Goal: Task Accomplishment & Management: Manage account settings

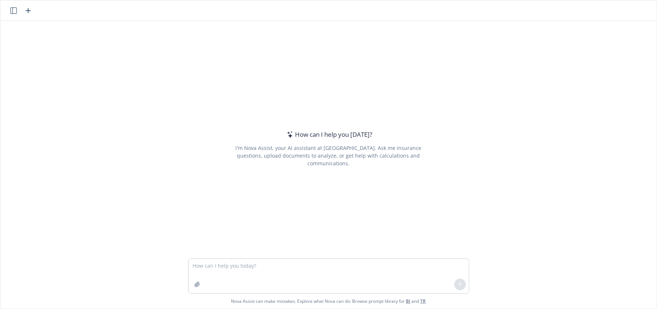
click at [291, 269] on textarea at bounding box center [329, 276] width 280 height 34
click at [194, 285] on icon "button" at bounding box center [197, 285] width 6 height 6
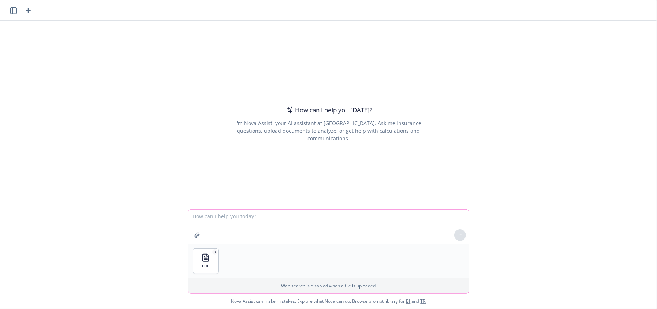
click at [235, 216] on textarea at bounding box center [329, 227] width 280 height 34
click at [189, 217] on textarea "summarize CCD methodology for Finance teams who aren't as familiar with benefit…" at bounding box center [329, 227] width 280 height 34
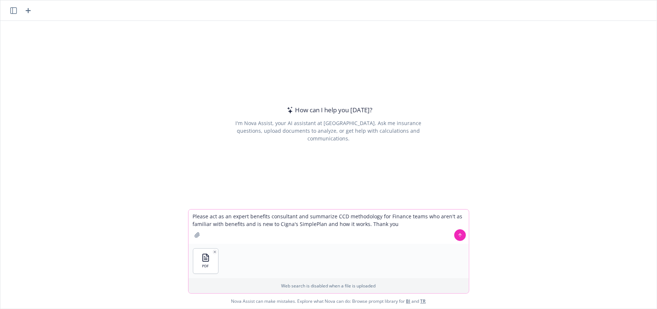
click at [404, 226] on textarea "Please act as an expert benefits consultant and summarize CCD methodology for F…" at bounding box center [329, 227] width 280 height 34
click at [331, 234] on textarea "Please act as an expert benefits consultant and summarize CCD methodology for F…" at bounding box center [329, 227] width 280 height 34
click at [364, 225] on textarea "Please act as an expert benefits consultant and summarize CCD methodology for F…" at bounding box center [329, 227] width 280 height 34
type textarea "Please act as an expert benefits consultant and summarize CCD methodology for F…"
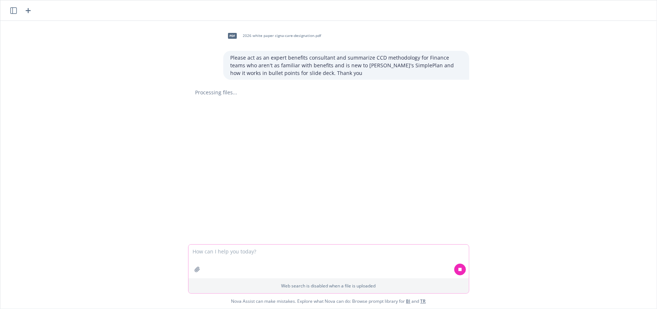
click at [363, 261] on textarea at bounding box center [329, 262] width 280 height 34
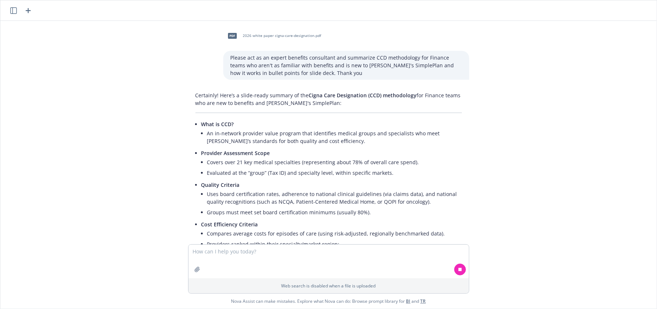
click at [290, 162] on li "Covers over 21 key medical specialties (representing about 78% of overall care …" at bounding box center [334, 162] width 255 height 11
click at [366, 163] on li "Covers over 21 key medical specialties (representing about 78% of overall care …" at bounding box center [334, 162] width 255 height 11
drag, startPoint x: 264, startPoint y: 165, endPoint x: 390, endPoint y: 162, distance: 126.0
click at [390, 162] on li "Covers over 21 key medical specialties (representing about 78% of overall care …" at bounding box center [334, 162] width 255 height 11
click at [318, 172] on li "Evaluated at the “group” (Tax ID) and specialty level, within specific markets." at bounding box center [334, 173] width 255 height 11
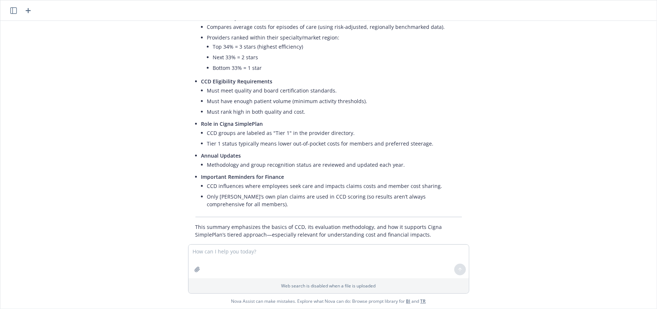
scroll to position [221, 0]
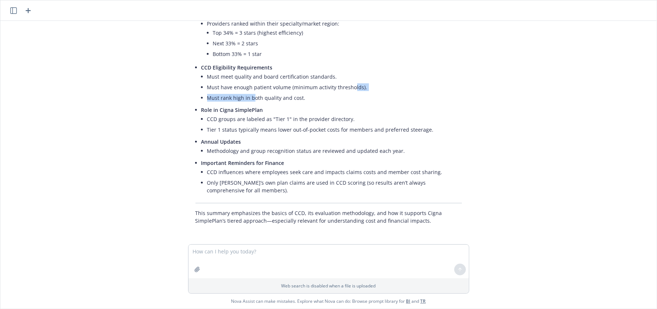
drag, startPoint x: 249, startPoint y: 93, endPoint x: 347, endPoint y: 89, distance: 98.2
click at [347, 89] on ul "Must meet quality and board certification standards. Must have enough patient v…" at bounding box center [334, 87] width 255 height 32
click at [293, 140] on p "Annual Updates" at bounding box center [331, 142] width 261 height 8
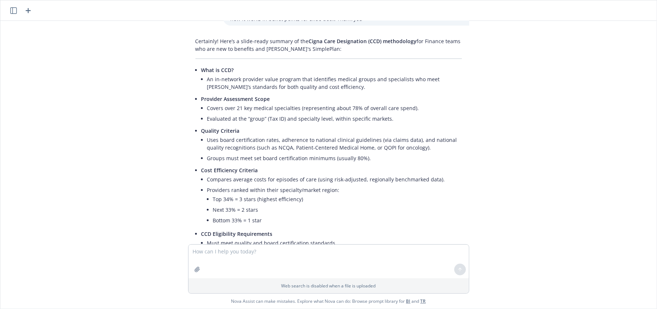
scroll to position [15, 0]
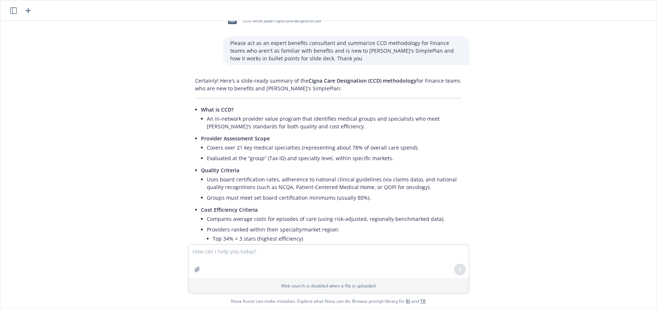
click at [241, 85] on p "Certainly! Here’s a slide-ready summary of the Cigna Care Designation (CCD) met…" at bounding box center [329, 84] width 267 height 15
drag, startPoint x: 320, startPoint y: 90, endPoint x: 449, endPoint y: 100, distance: 128.9
click at [321, 90] on p "Certainly! Here’s a slide-ready summary of the Cigna Care Designation (CCD) met…" at bounding box center [329, 84] width 267 height 15
click at [252, 136] on span "Provider Assessment Scope" at bounding box center [235, 138] width 69 height 7
click at [267, 144] on li "Covers over 21 key medical specialties (representing about 78% of overall care …" at bounding box center [334, 147] width 255 height 11
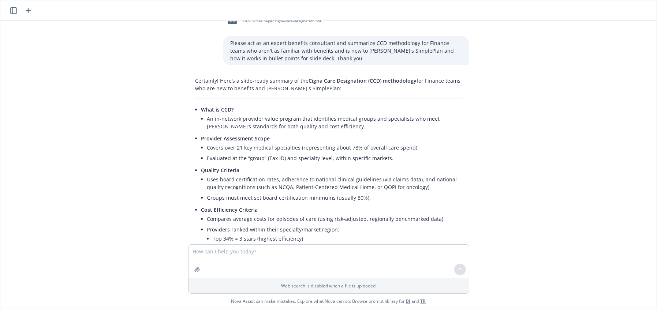
click at [265, 152] on li "Covers over 21 key medical specialties (representing about 78% of overall care …" at bounding box center [334, 147] width 255 height 11
click at [340, 145] on li "Covers over 21 key medical specialties (representing about 78% of overall care …" at bounding box center [334, 147] width 255 height 11
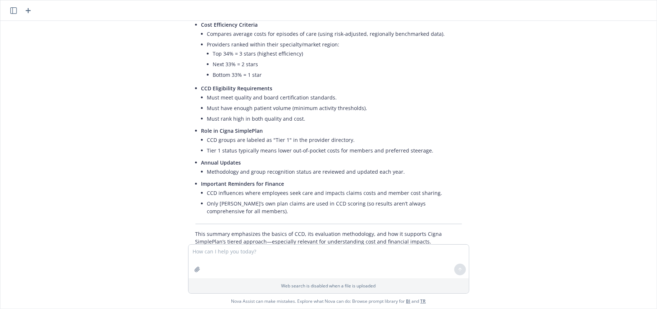
scroll to position [221, 0]
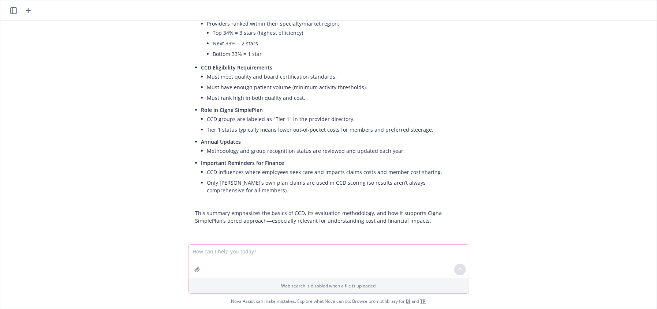
click at [245, 254] on textarea at bounding box center [329, 262] width 280 height 34
type textarea "does it cost the employee more money to go to tier 1 provider"
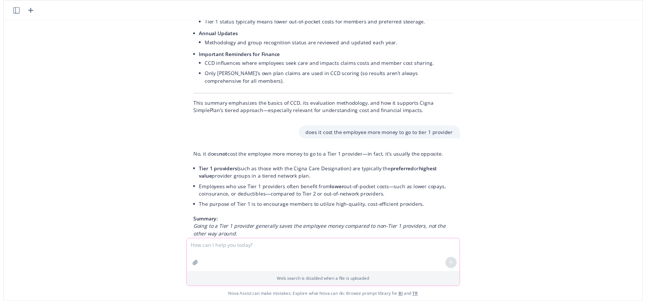
scroll to position [369, 0]
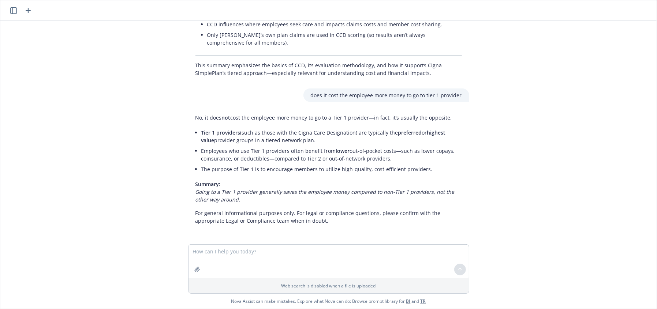
click at [354, 139] on li "Tier 1 providers (such as those with the Cigna Care Designation) are typically …" at bounding box center [331, 136] width 261 height 18
drag, startPoint x: 314, startPoint y: 157, endPoint x: 325, endPoint y: 162, distance: 12.1
click at [314, 157] on li "Employees who use Tier 1 providers often benefit from lower out-of-pocket costs…" at bounding box center [331, 155] width 261 height 18
click at [376, 156] on li "Employees who use Tier 1 providers often benefit from lower out-of-pocket costs…" at bounding box center [331, 155] width 261 height 18
click at [326, 170] on li "The purpose of Tier 1 is to encourage members to utilize high-quality, cost-eff…" at bounding box center [331, 169] width 261 height 11
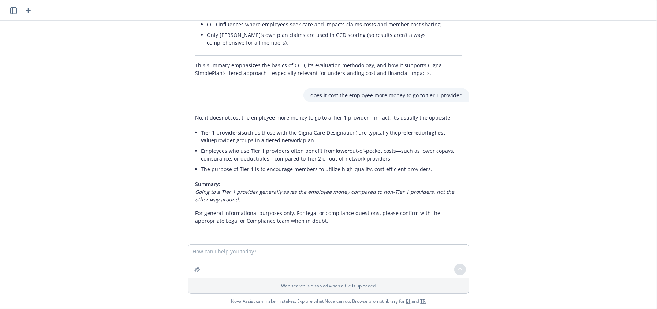
click at [413, 170] on li "The purpose of Tier 1 is to encourage members to utilize high-quality, cost-eff…" at bounding box center [331, 169] width 261 height 11
click at [272, 263] on textarea at bounding box center [329, 262] width 280 height 34
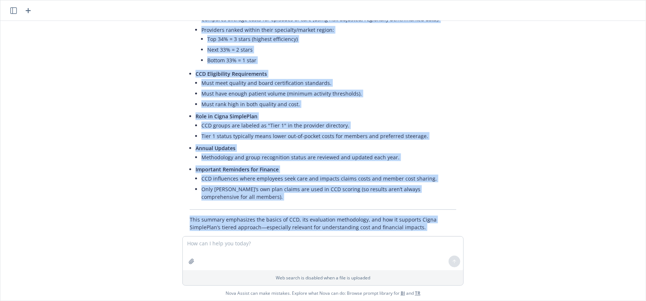
scroll to position [377, 0]
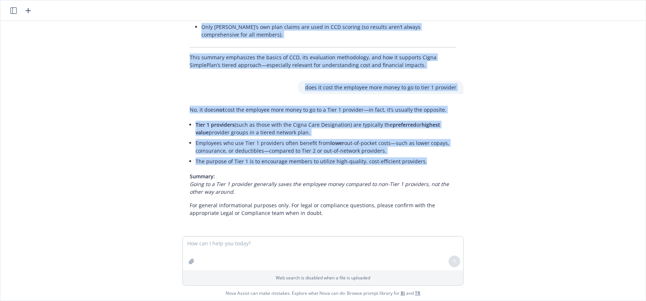
drag, startPoint x: 191, startPoint y: 69, endPoint x: 423, endPoint y: 158, distance: 247.4
click at [423, 158] on div "pdf 2026 white paper cigna-care-designation.pdf Please act as an expert benefit…" at bounding box center [322, 128] width 645 height 215
copy div "What is CCD? An in-network provider value program that identifies medical group…"
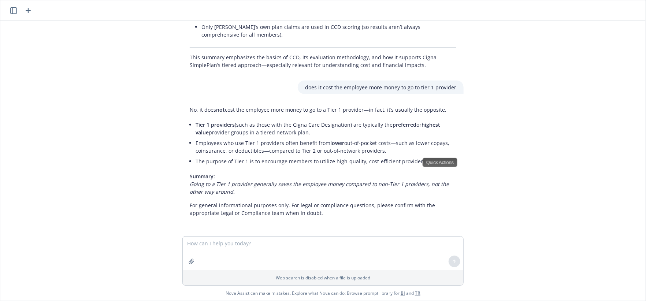
click at [539, 167] on div "pdf 2026 white paper cigna-care-designation.pdf Please act as an expert benefit…" at bounding box center [322, 128] width 645 height 215
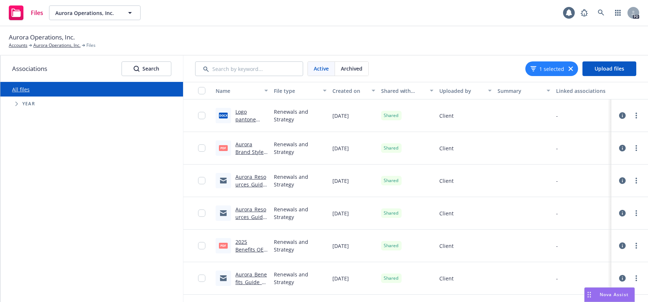
click at [285, 91] on div "File type" at bounding box center [296, 91] width 44 height 8
click at [569, 71] on div "1 selected" at bounding box center [551, 69] width 53 height 15
click at [570, 67] on icon "button" at bounding box center [571, 69] width 4 height 4
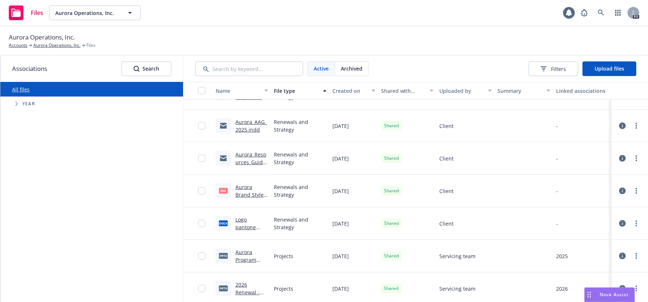
scroll to position [959, 0]
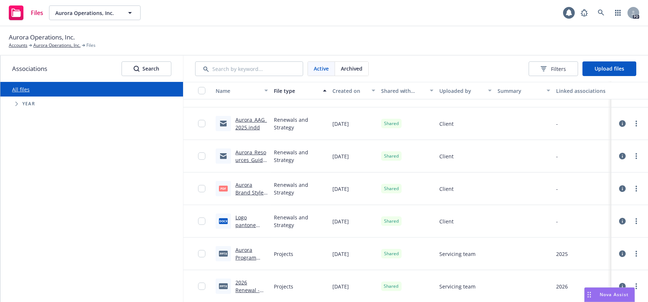
drag, startPoint x: 646, startPoint y: 98, endPoint x: 37, endPoint y: 243, distance: 625.4
click at [37, 243] on div "All files Accessibility guide for tree Tree Example. Navigate the tree with the…" at bounding box center [91, 192] width 183 height 220
click at [243, 284] on link "2026 Renewal - level--funded renewal deck draft.pptx" at bounding box center [251, 301] width 33 height 45
click at [242, 280] on link "2026 Renewal - level--funded renewal deck draft.pptx" at bounding box center [251, 301] width 33 height 45
click at [636, 284] on icon "more" at bounding box center [636, 287] width 1 height 6
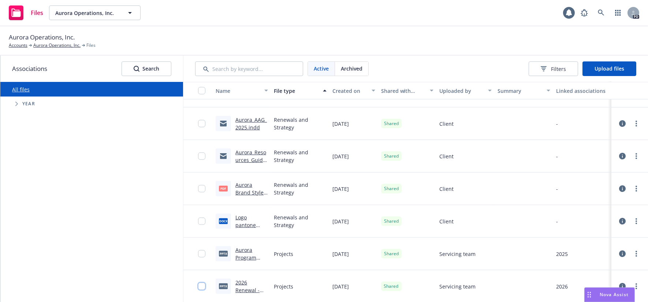
click at [201, 285] on input "checkbox" at bounding box center [201, 286] width 7 height 7
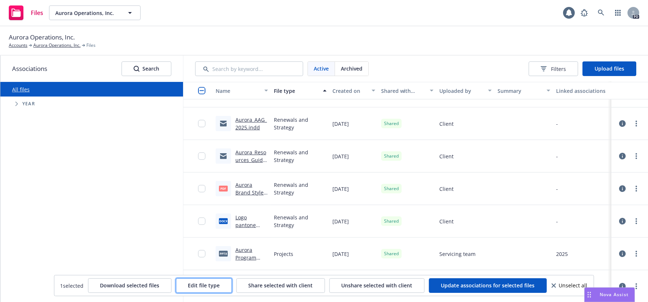
click at [207, 288] on span "Edit file type" at bounding box center [204, 285] width 32 height 7
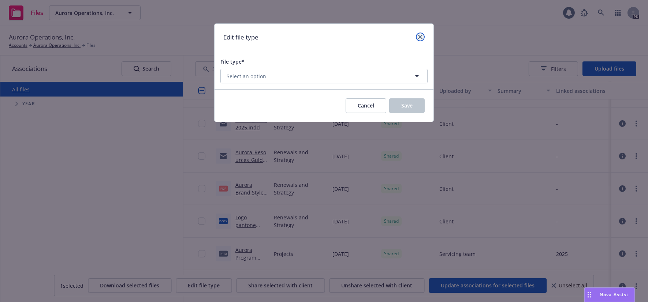
click at [423, 39] on link "close" at bounding box center [420, 37] width 9 height 9
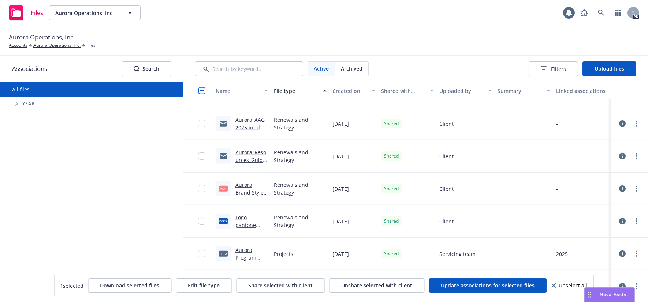
click at [615, 297] on span "Nova Assist" at bounding box center [614, 295] width 29 height 6
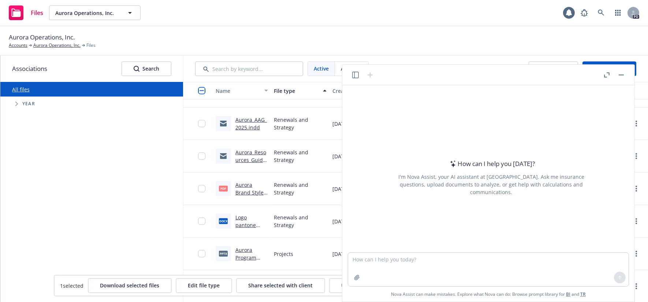
drag, startPoint x: 618, startPoint y: 77, endPoint x: 632, endPoint y: 164, distance: 87.9
click at [619, 77] on button "button" at bounding box center [621, 75] width 9 height 9
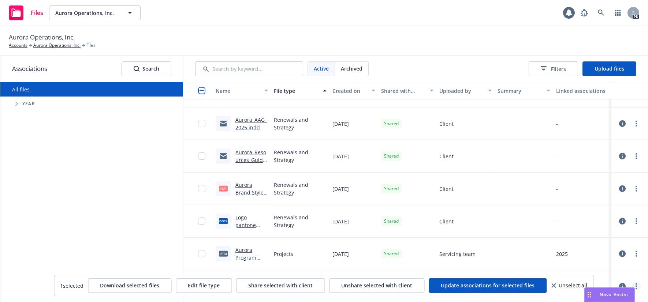
click at [632, 282] on link "more" at bounding box center [636, 286] width 9 height 9
click at [610, 294] on span "Nova Assist" at bounding box center [614, 295] width 29 height 6
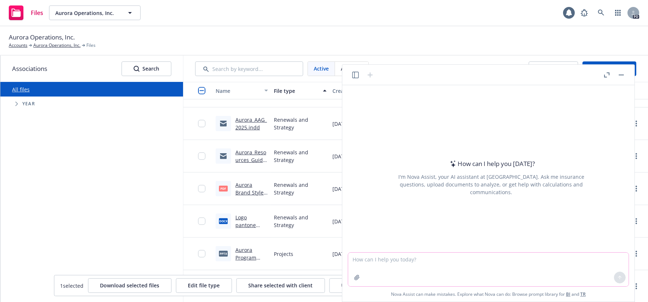
click at [429, 266] on textarea at bounding box center [488, 270] width 280 height 34
type textarea "how do I replace the attachment to this file"
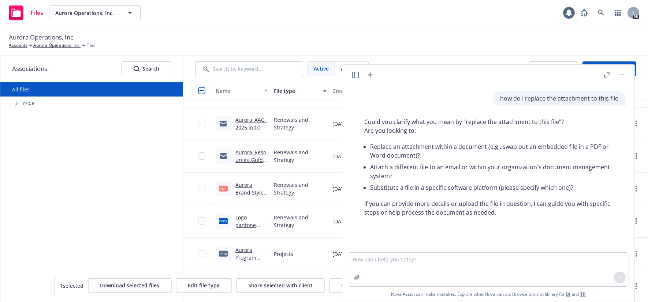
click at [402, 203] on p "If you can provide more details or upload the file in question, I can guide you…" at bounding box center [491, 209] width 254 height 18
drag, startPoint x: 478, startPoint y: 226, endPoint x: 462, endPoint y: 269, distance: 46.2
click at [479, 227] on div "how do I replace the attachment to this file Could you clarify what you mean by…" at bounding box center [488, 168] width 286 height 167
click at [463, 264] on textarea at bounding box center [488, 270] width 280 height 34
click at [457, 278] on textarea at bounding box center [488, 270] width 280 height 34
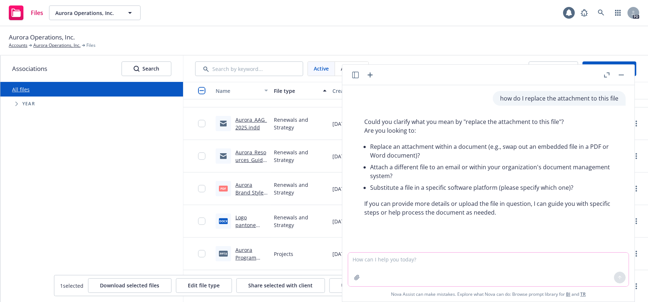
click at [457, 278] on textarea at bounding box center [488, 270] width 280 height 34
click at [242, 249] on link "Aurora Program Analysis by Newfront.pptx" at bounding box center [250, 266] width 31 height 38
click at [429, 261] on textarea at bounding box center [488, 270] width 280 height 34
click at [427, 259] on textarea at bounding box center [488, 270] width 280 height 34
type textarea "I want to replace the powerpoint I uploaded to Aurora Progra"
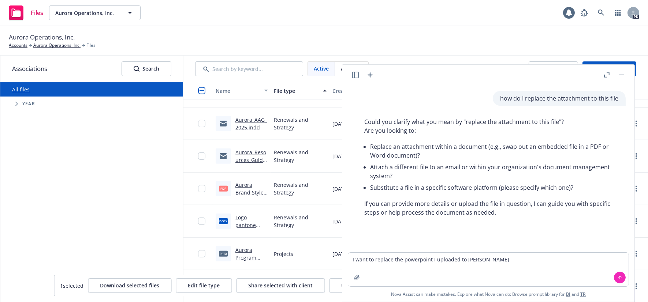
click at [622, 75] on button "button" at bounding box center [621, 75] width 9 height 9
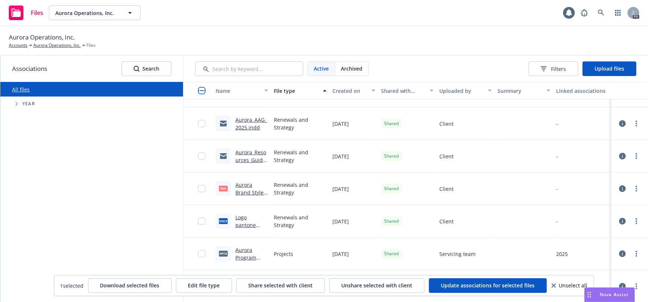
click at [552, 287] on icon at bounding box center [554, 286] width 4 height 4
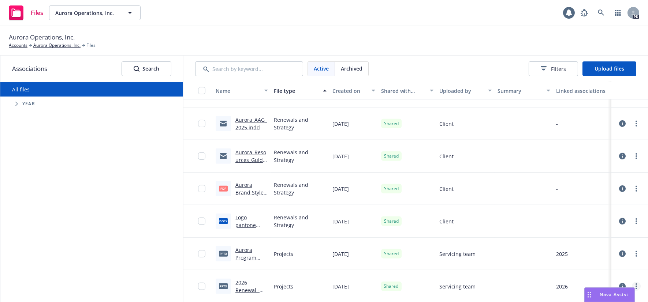
click at [636, 286] on circle "more" at bounding box center [636, 286] width 1 height 1
click at [580, 263] on link "Edit" at bounding box center [603, 261] width 73 height 15
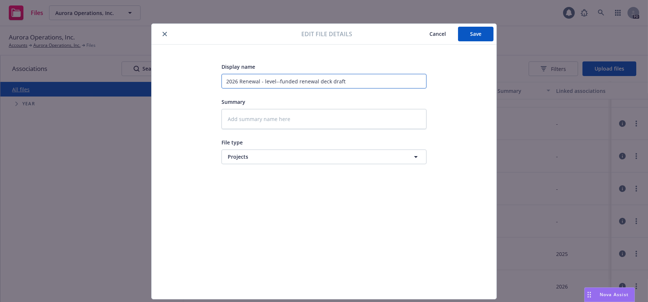
click at [341, 80] on input "2026 Renewal - level--funded renewal deck draft" at bounding box center [324, 81] width 205 height 15
click at [247, 82] on input "2026 Renewal - level--funded renewal deck draft" at bounding box center [324, 81] width 205 height 15
click at [308, 80] on input "2026 Renewal - level--funded renewal deck draft" at bounding box center [324, 81] width 205 height 15
drag, startPoint x: 276, startPoint y: 81, endPoint x: 298, endPoint y: 82, distance: 21.6
click at [279, 81] on input "2026 Renewal - level--funded renewal deck draft" at bounding box center [324, 81] width 205 height 15
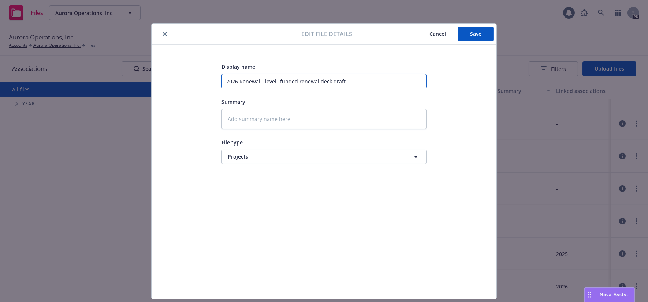
type textarea "x"
type input "2026 Renewal - level-funded renewal deck draft"
click at [298, 118] on textarea at bounding box center [324, 119] width 205 height 20
click at [435, 34] on span "Cancel" at bounding box center [437, 33] width 16 height 7
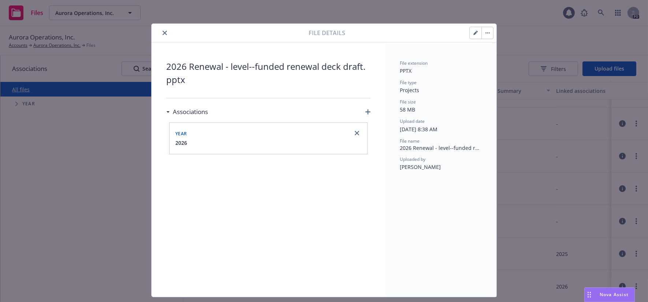
click at [482, 34] on button "button" at bounding box center [487, 33] width 12 height 12
click at [288, 224] on div "2026 Renewal - level--funded renewal deck draft.pptx Associations Year 2026" at bounding box center [268, 170] width 204 height 220
click at [365, 110] on icon "button" at bounding box center [367, 111] width 5 height 5
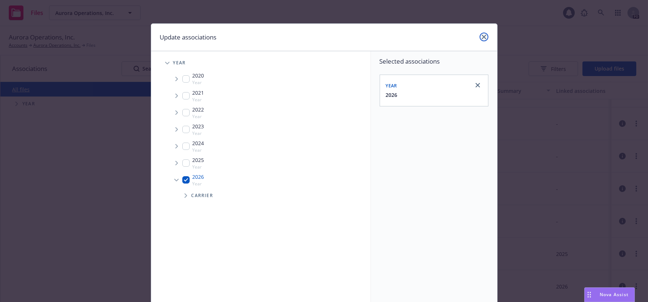
click at [482, 36] on icon "close" at bounding box center [484, 37] width 4 height 4
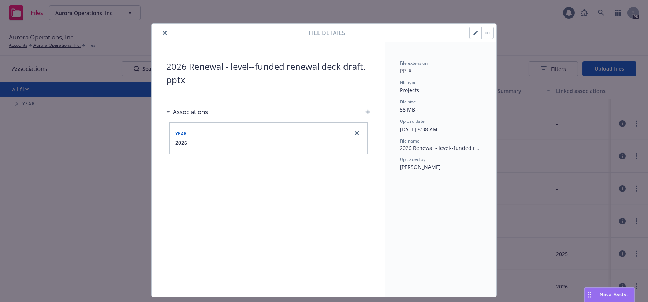
drag, startPoint x: 528, startPoint y: 53, endPoint x: 394, endPoint y: 62, distance: 134.6
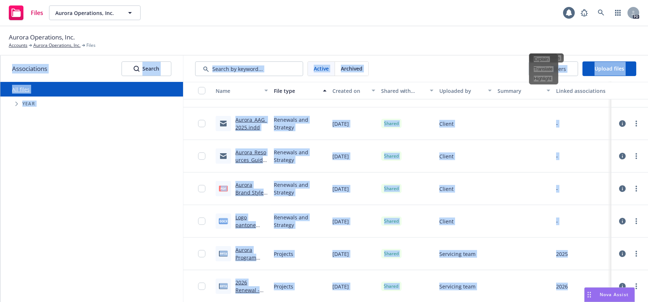
click at [577, 39] on div "Aurora Operations, Inc. Accounts Aurora Operations, Inc. Files" at bounding box center [324, 41] width 630 height 16
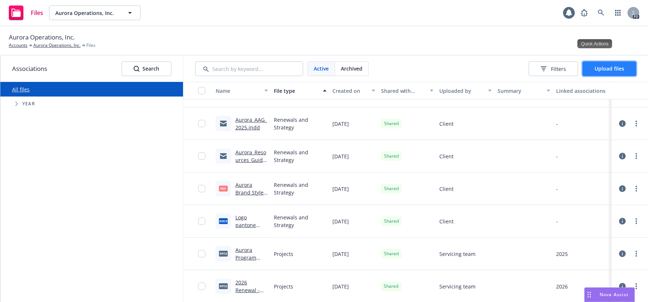
click at [606, 69] on span "Upload files" at bounding box center [610, 68] width 30 height 7
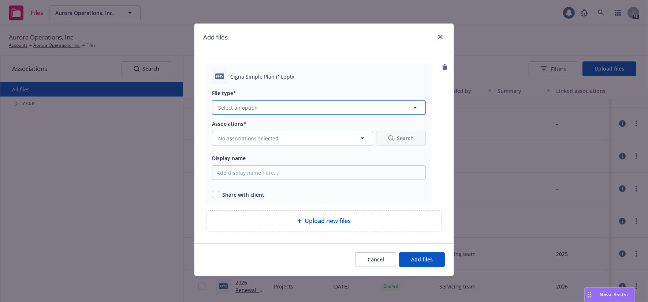
click at [316, 107] on button "Select an option" at bounding box center [319, 107] width 214 height 15
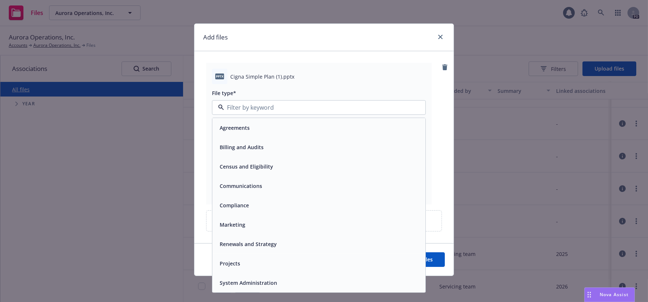
click at [378, 74] on div "Cigna Simple Plan (1).pptx" at bounding box center [328, 77] width 196 height 8
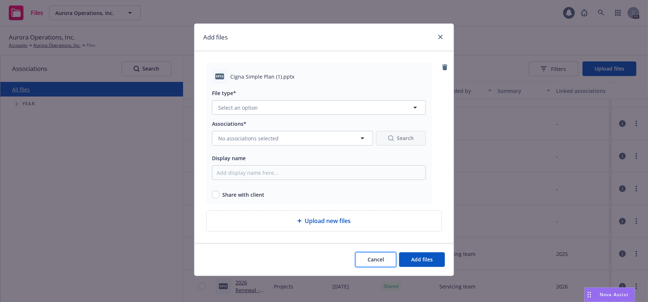
click at [370, 258] on span "Cancel" at bounding box center [376, 259] width 16 height 7
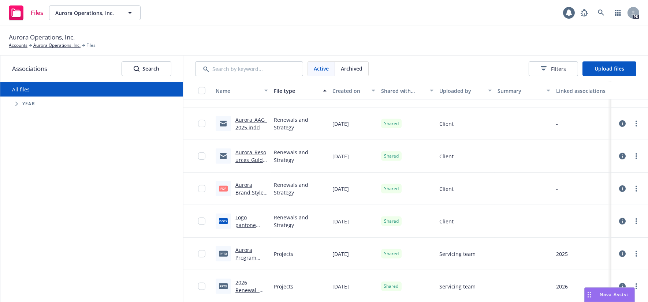
click at [619, 285] on icon at bounding box center [622, 286] width 7 height 7
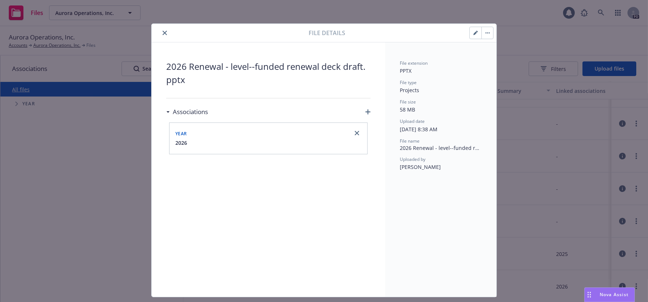
click at [471, 30] on button "button" at bounding box center [476, 33] width 12 height 12
type textarea "x"
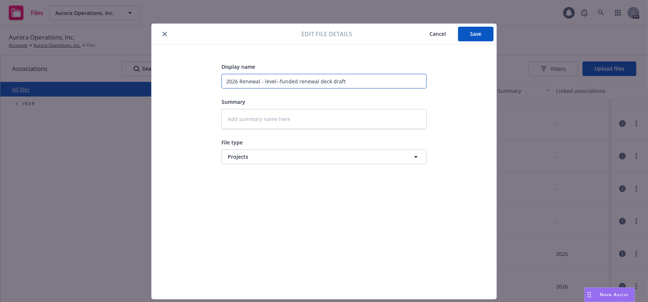
click at [258, 78] on input "2026 Renewal - level--funded renewal deck draft" at bounding box center [324, 81] width 205 height 15
click at [163, 34] on icon "close" at bounding box center [165, 34] width 4 height 4
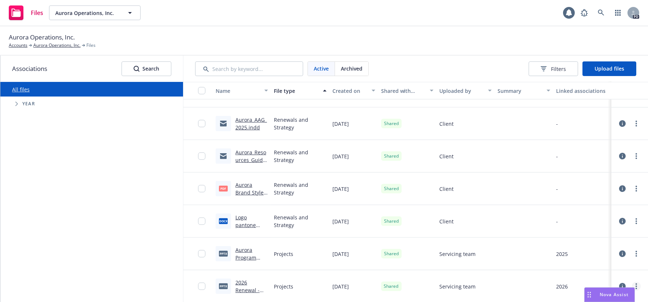
click at [632, 284] on link "more" at bounding box center [636, 286] width 9 height 9
click at [246, 293] on link "2026 Renewal - level--funded renewal deck draft.pptx" at bounding box center [251, 301] width 33 height 45
click at [338, 38] on div "Aurora Operations, Inc. Accounts Aurora Operations, Inc. Files" at bounding box center [324, 41] width 630 height 16
drag, startPoint x: 35, startPoint y: 171, endPoint x: 17, endPoint y: 86, distance: 86.1
click at [36, 168] on div "All files Accessibility guide for tree Tree Example. Navigate the tree with the…" at bounding box center [91, 192] width 183 height 220
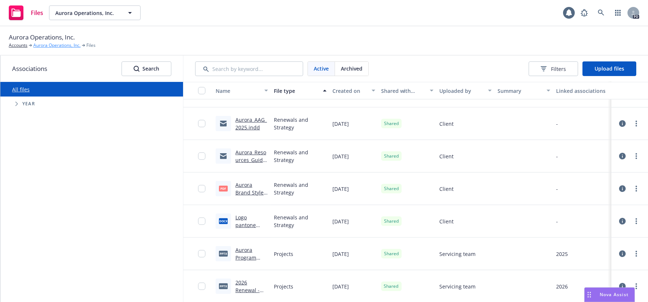
click at [52, 45] on link "Aurora Operations, Inc." at bounding box center [56, 45] width 47 height 7
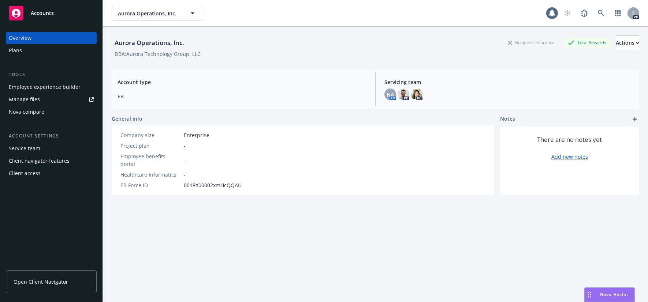
click at [231, 227] on div "Aurora Operations, Inc. Business Insurance Total Rewards Actions DBA: Aurora Te…" at bounding box center [376, 174] width 528 height 294
click at [37, 96] on div "Manage files" at bounding box center [24, 100] width 31 height 12
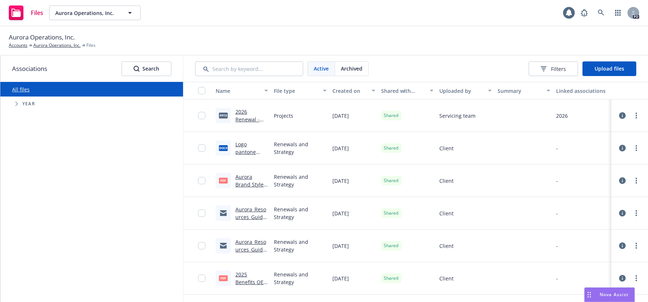
click at [125, 168] on div "All files Accessibility guide for tree Tree Example. Navigate the tree with the…" at bounding box center [91, 192] width 183 height 220
click at [632, 115] on link "more" at bounding box center [636, 115] width 9 height 9
click at [583, 146] on link "Archive" at bounding box center [598, 145] width 73 height 15
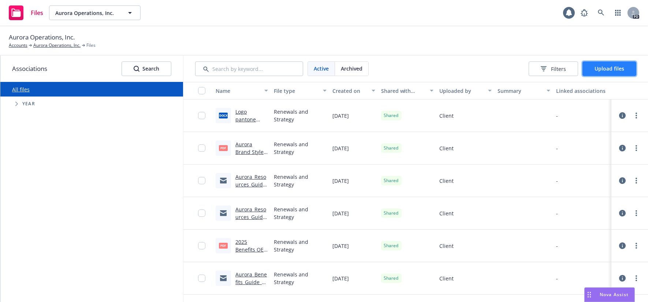
click at [605, 71] on span "Upload files" at bounding box center [610, 68] width 30 height 7
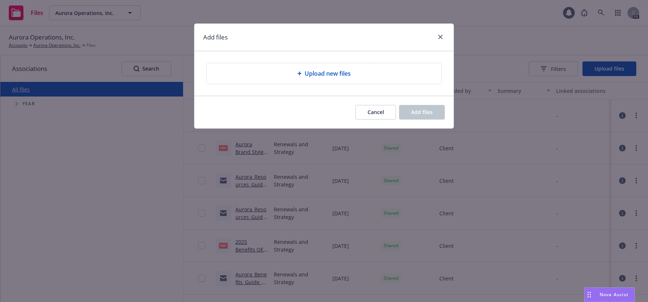
click at [310, 70] on span "Upload new files" at bounding box center [328, 73] width 46 height 9
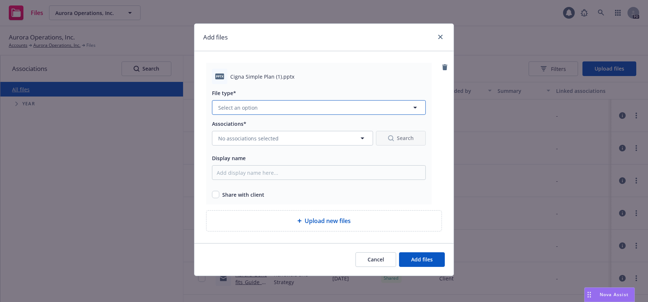
click at [256, 107] on span "Select an option" at bounding box center [238, 108] width 40 height 8
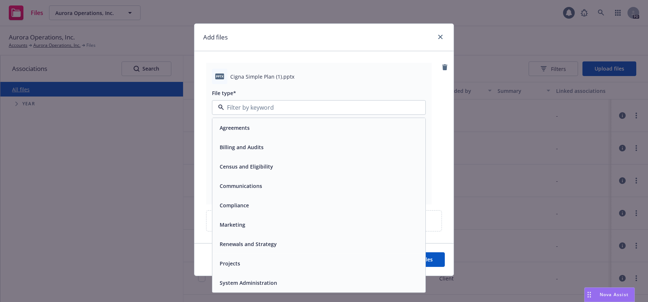
drag, startPoint x: 261, startPoint y: 266, endPoint x: 273, endPoint y: 211, distance: 56.6
click at [261, 266] on div "Projects" at bounding box center [319, 263] width 204 height 11
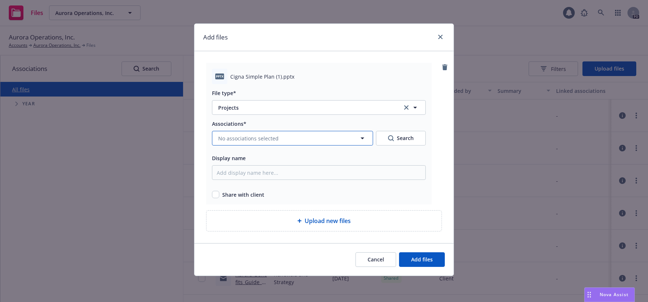
click at [261, 139] on span "No associations selected" at bounding box center [248, 139] width 60 height 8
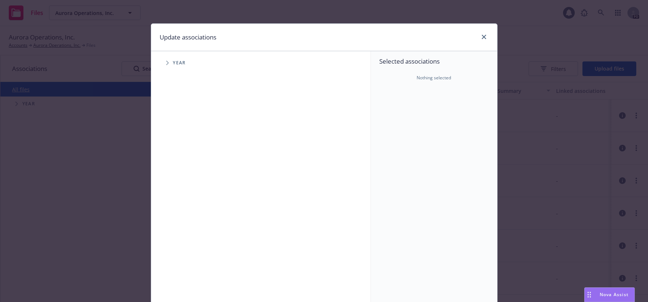
click at [166, 63] on span "Tree Example" at bounding box center [167, 63] width 12 height 12
drag, startPoint x: 184, startPoint y: 181, endPoint x: 195, endPoint y: 189, distance: 13.4
click at [186, 181] on input "Tree Example" at bounding box center [185, 179] width 7 height 7
checkbox input "true"
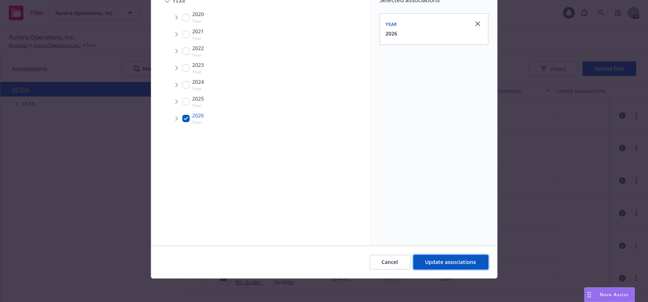
click at [459, 259] on span "Update associations" at bounding box center [450, 262] width 51 height 7
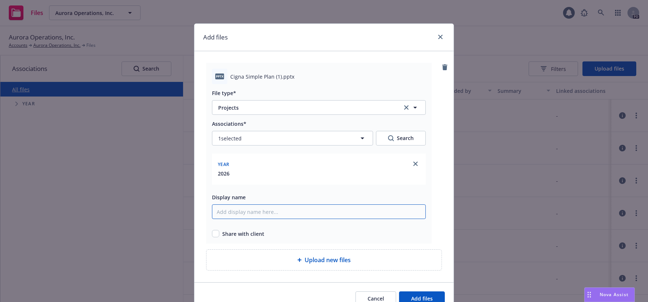
click at [272, 218] on input "Display name" at bounding box center [319, 212] width 214 height 15
click at [269, 217] on input "Display name" at bounding box center [319, 212] width 214 height 15
type input "2026 Renewal Level-Funded Levers Draft"
click at [211, 237] on div "pptx Cigna Simple Plan (1).pptx File type* Projects Projects Associations* 1 se…" at bounding box center [319, 153] width 226 height 181
click at [213, 233] on input "checkbox" at bounding box center [215, 233] width 7 height 7
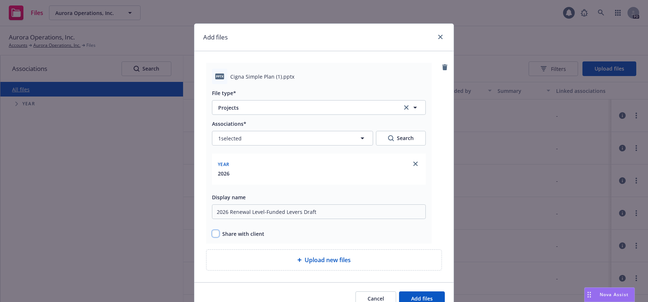
checkbox input "true"
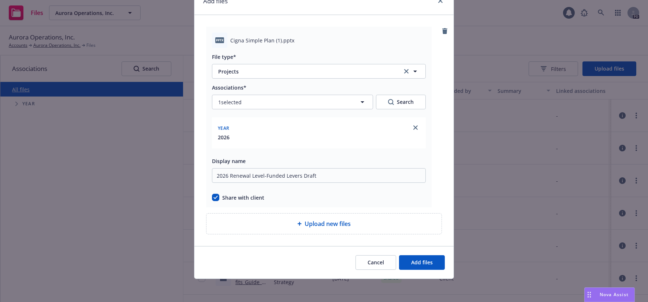
scroll to position [0, 0]
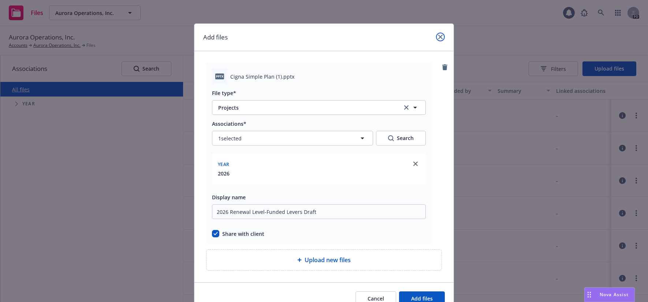
drag, startPoint x: 438, startPoint y: 36, endPoint x: 512, endPoint y: 144, distance: 131.0
click at [512, 144] on div "Add files pptx Cigna Simple Plan (1).pptx File type* Projects Projects Associat…" at bounding box center [324, 151] width 648 height 302
click at [512, 148] on div "Add files pptx Cigna Simple Plan (1).pptx File type* Projects Projects Associat…" at bounding box center [324, 151] width 648 height 302
click at [439, 36] on icon "close" at bounding box center [440, 37] width 4 height 4
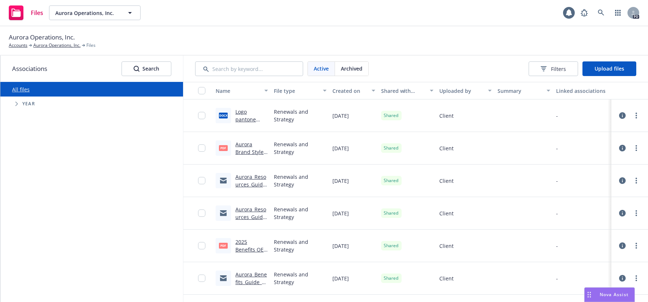
drag, startPoint x: 643, startPoint y: 118, endPoint x: 638, endPoint y: 324, distance: 205.8
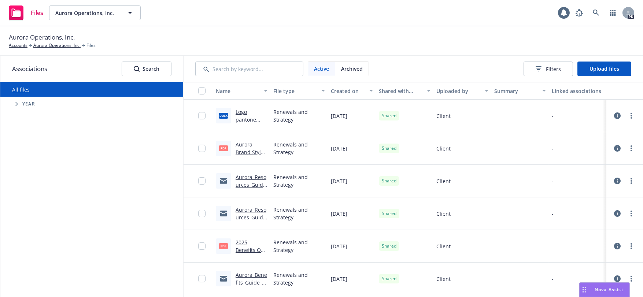
drag, startPoint x: 638, startPoint y: 324, endPoint x: 535, endPoint y: 187, distance: 171.3
click at [530, 187] on div at bounding box center [519, 181] width 57 height 33
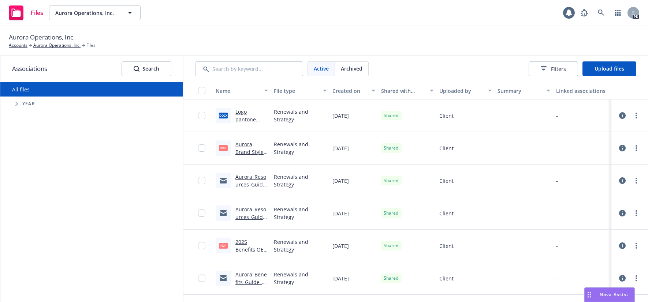
click at [119, 142] on div "All files Accessibility guide for tree Tree Example. Navigate the tree with the…" at bounding box center [91, 192] width 183 height 220
click at [353, 66] on span "Archived" at bounding box center [352, 69] width 22 height 8
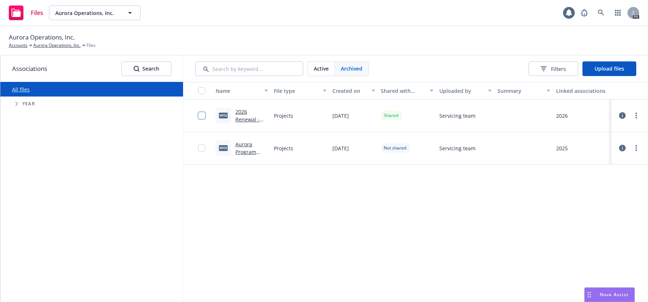
drag, startPoint x: 200, startPoint y: 114, endPoint x: 206, endPoint y: 131, distance: 18.1
click at [201, 114] on input "checkbox" at bounding box center [201, 115] width 7 height 7
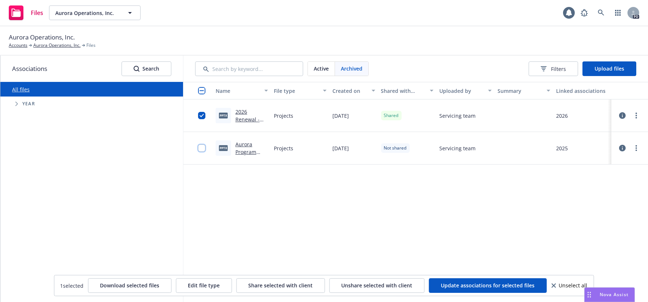
click at [201, 149] on input "checkbox" at bounding box center [201, 148] width 7 height 7
drag, startPoint x: 150, startPoint y: 286, endPoint x: 469, endPoint y: 201, distance: 329.2
click at [469, 201] on body "Files Aurora Operations, Inc. Aurora Operations, Inc. 1 PD Aurora Operations, I…" at bounding box center [324, 151] width 648 height 302
click at [633, 116] on link "more" at bounding box center [636, 115] width 9 height 9
drag, startPoint x: 473, startPoint y: 211, endPoint x: 466, endPoint y: 216, distance: 7.9
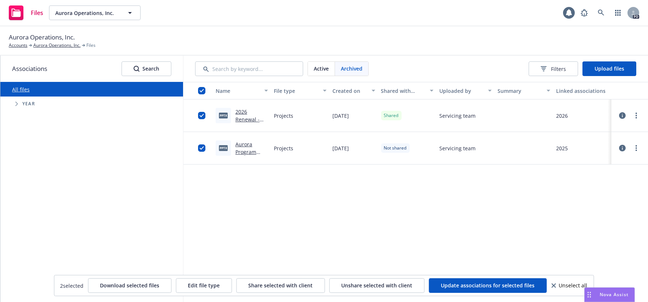
click at [471, 212] on div "Name File type Created on Shared with client Uploaded by Summary Linked associa…" at bounding box center [415, 192] width 465 height 220
click at [363, 210] on div "Name File type Created on Shared with client Uploaded by Summary Linked associa…" at bounding box center [415, 192] width 465 height 220
drag, startPoint x: 398, startPoint y: 223, endPoint x: 393, endPoint y: 222, distance: 4.5
click at [397, 223] on div "Name File type Created on Shared with client Uploaded by Summary Linked associa…" at bounding box center [415, 192] width 465 height 220
click at [373, 285] on span "Unshare selected with client" at bounding box center [377, 285] width 71 height 7
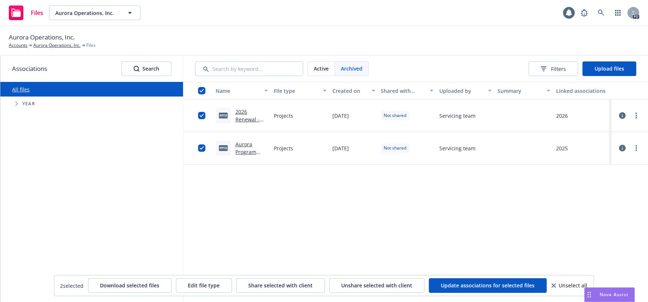
click at [381, 225] on div "Name File type Created on Shared with client Uploaded by Summary Linked associa…" at bounding box center [415, 192] width 465 height 220
click at [331, 67] on div "Active" at bounding box center [321, 69] width 27 height 14
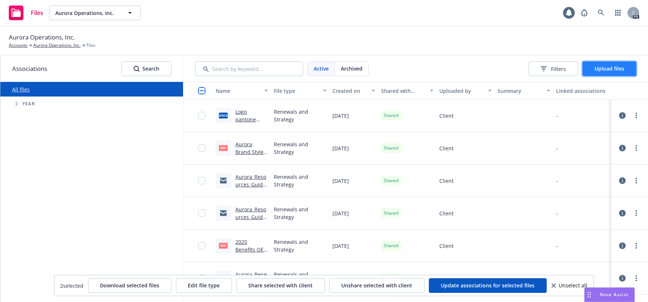
click at [604, 67] on span "Upload files" at bounding box center [610, 68] width 30 height 7
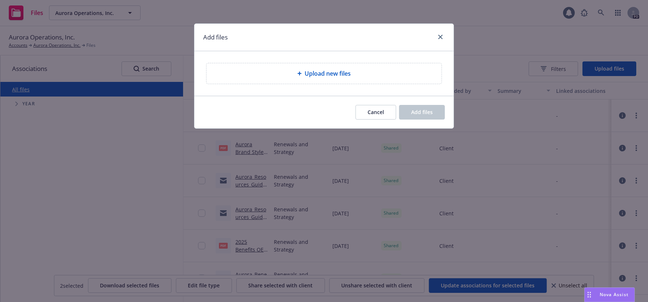
click at [319, 74] on span "Upload new files" at bounding box center [328, 73] width 46 height 9
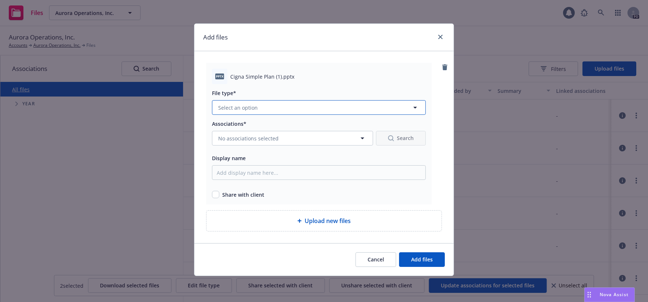
click at [263, 106] on button "Select an option" at bounding box center [319, 107] width 214 height 15
type input "2"
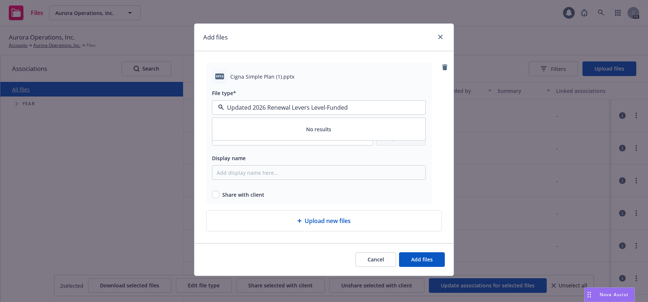
type input "Updated 2026 Renewal Levers Level-Funded"
click at [393, 156] on div "Display name" at bounding box center [319, 158] width 214 height 9
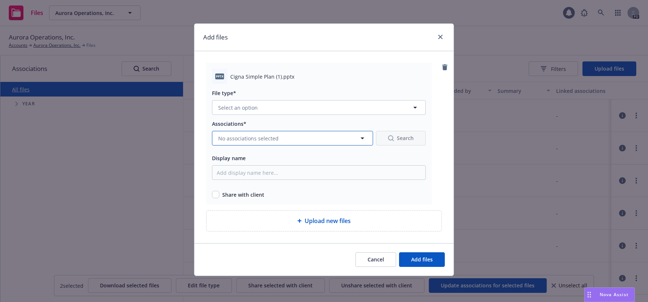
click at [280, 138] on button "No associations selected" at bounding box center [292, 138] width 161 height 15
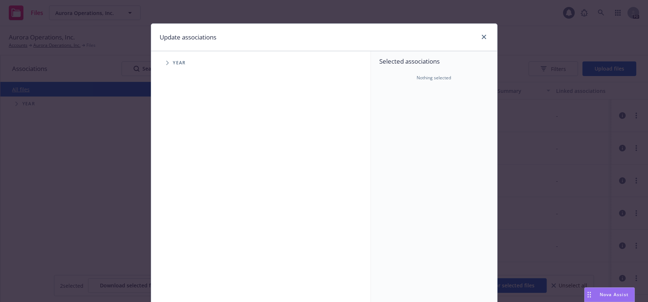
click at [166, 63] on icon "Tree Example" at bounding box center [167, 63] width 3 height 4
click at [182, 178] on input "Tree Example" at bounding box center [185, 179] width 7 height 7
checkbox input "true"
drag, startPoint x: 641, startPoint y: 187, endPoint x: 644, endPoint y: 214, distance: 26.6
click at [640, 222] on div "Update associations Accessibility guide for tree Tree Example. Navigate the tre…" at bounding box center [324, 151] width 648 height 302
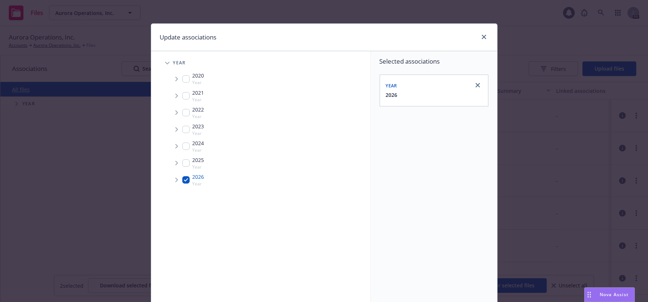
scroll to position [62, 0]
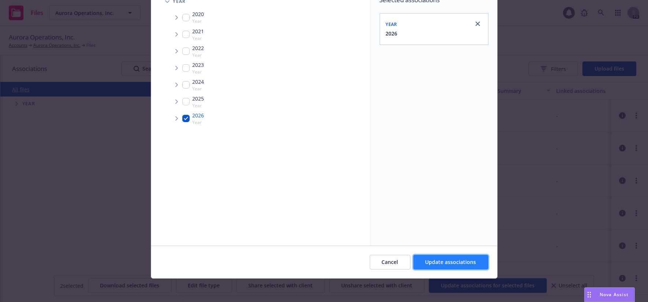
click at [458, 260] on span "Update associations" at bounding box center [450, 262] width 51 height 7
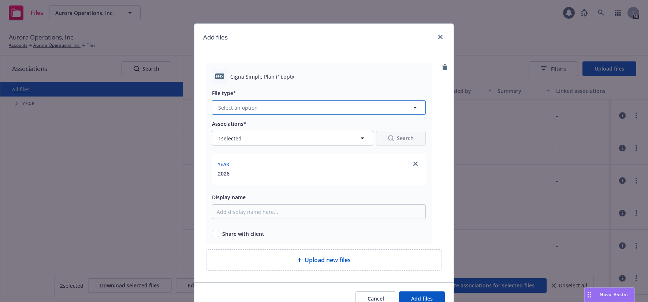
click at [284, 108] on button "Select an option" at bounding box center [319, 107] width 214 height 15
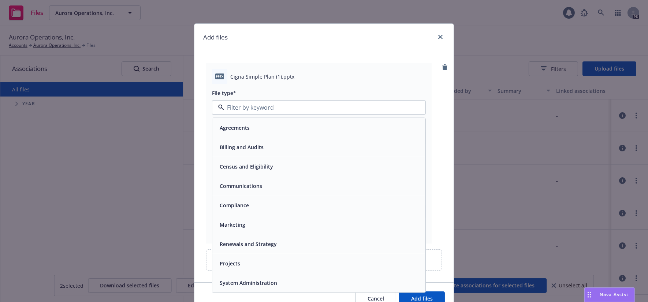
click at [279, 261] on div "Projects" at bounding box center [319, 263] width 204 height 11
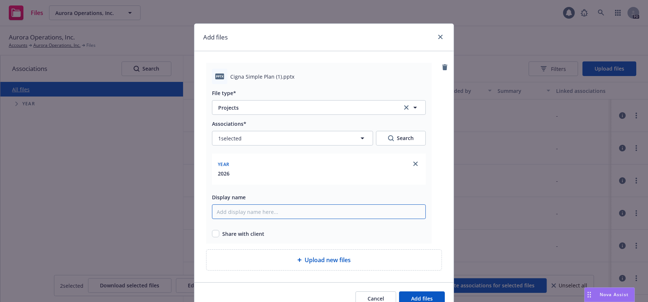
click at [266, 212] on input "Display name" at bounding box center [319, 212] width 214 height 15
click at [256, 213] on input "Display name" at bounding box center [319, 212] width 214 height 15
click at [214, 234] on input "checkbox" at bounding box center [215, 233] width 7 height 7
checkbox input "true"
click at [251, 209] on input "Display name" at bounding box center [319, 212] width 214 height 15
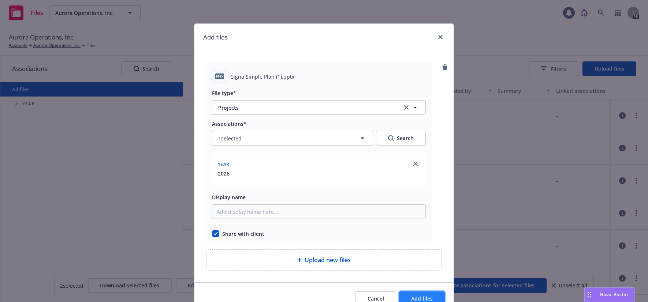
click at [427, 296] on span "Add files" at bounding box center [422, 298] width 22 height 7
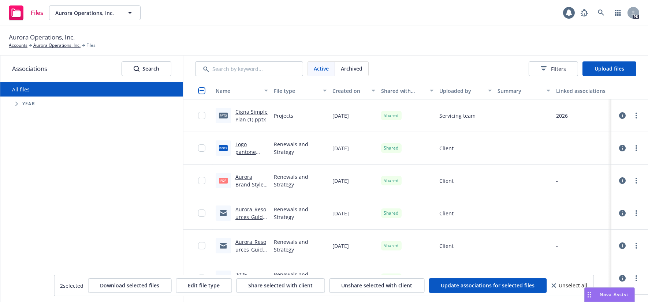
drag, startPoint x: 256, startPoint y: 119, endPoint x: 604, endPoint y: 127, distance: 348.6
click at [558, 127] on div "2026" at bounding box center [582, 116] width 58 height 33
click at [632, 115] on link "more" at bounding box center [636, 115] width 9 height 9
click at [584, 175] on link "Edit" at bounding box center [598, 174] width 73 height 15
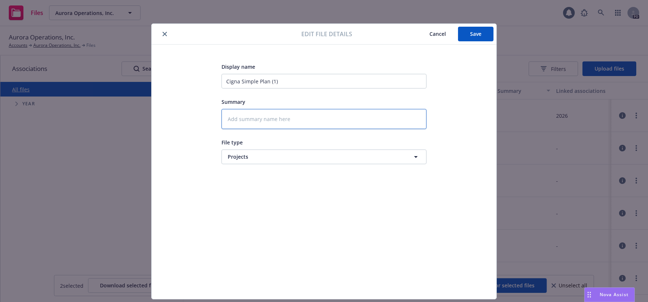
click at [270, 120] on textarea at bounding box center [324, 119] width 205 height 20
drag, startPoint x: 288, startPoint y: 81, endPoint x: 192, endPoint y: 81, distance: 96.3
click at [192, 81] on div "Display name Cigna Simple Plan (1) Summary File type Projects Projects" at bounding box center [324, 172] width 316 height 220
type textarea "x"
type input "2"
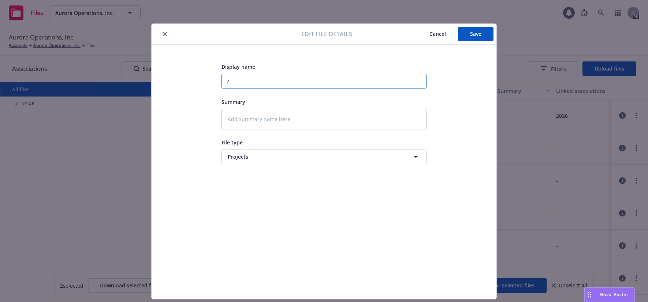
type textarea "x"
type input "20"
type textarea "x"
type input "202"
type textarea "x"
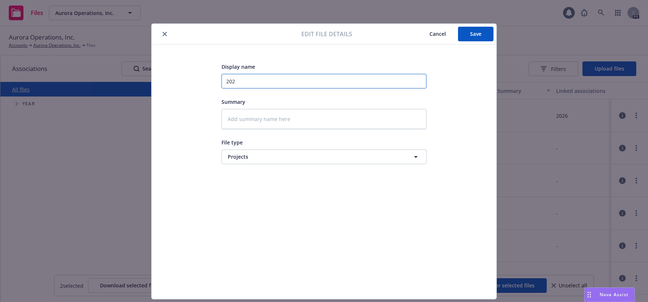
type input "2026"
type textarea "x"
type input "2026"
type textarea "x"
type input "2026 L"
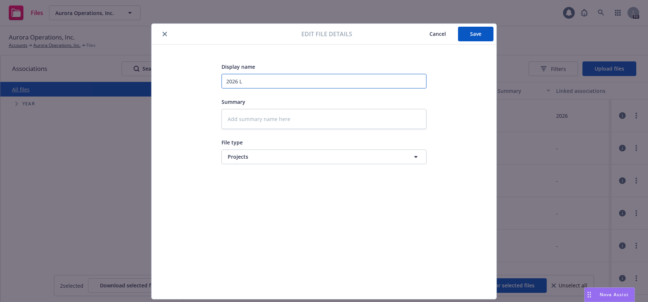
type textarea "x"
type input "2026 Le"
type textarea "x"
type input "2026 Lev"
type textarea "x"
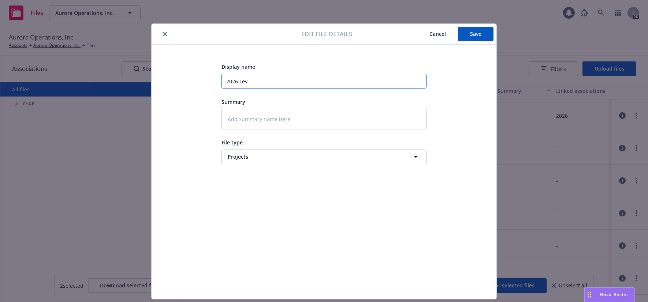
type input "2026 Leve"
type textarea "x"
type input "2026 Lever"
type textarea "x"
type input "2026 Levers"
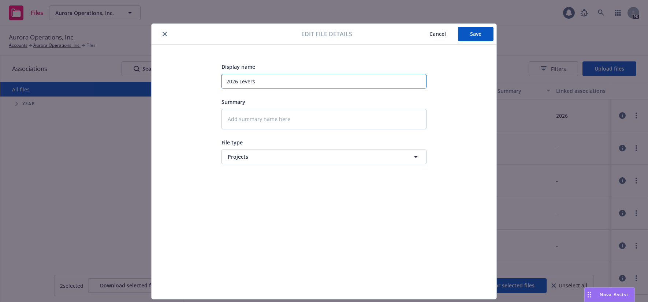
type textarea "x"
type input "2026 Levers"
type textarea "x"
type input "2026 Levers L"
type textarea "x"
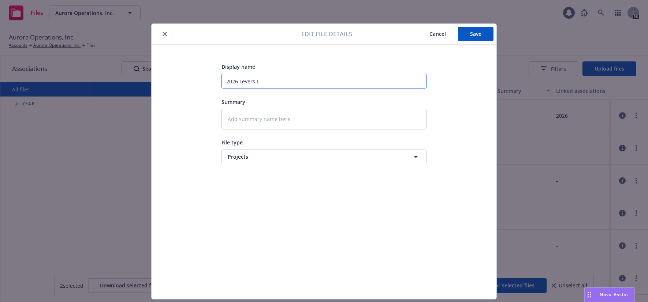
type input "2026 Levers Le"
type textarea "x"
type input "2026 Levers Lev"
type textarea "x"
type input "2026 Levers Leve"
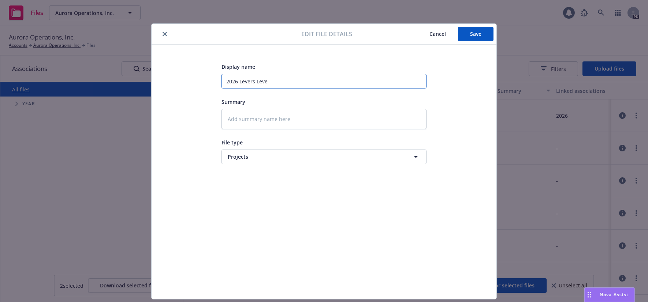
type textarea "x"
type input "2026 Levers Level"
type textarea "x"
type input "2026 Levers Level"
type textarea "x"
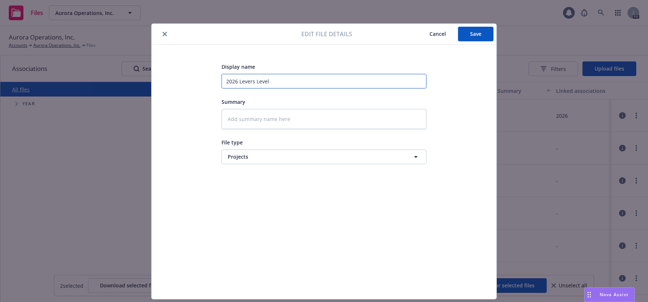
type input "2026 Levers Level F"
type textarea "x"
type input "2026 Levers Level Fu"
type textarea "x"
type input "2026 Levers Level Fun"
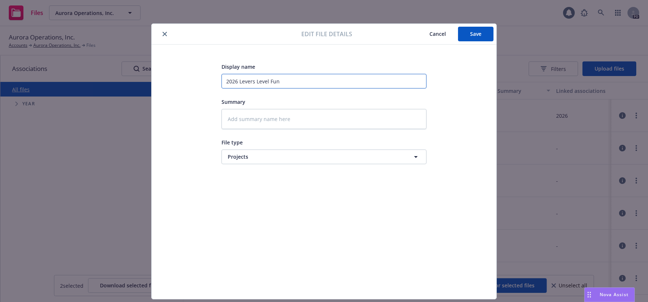
type textarea "x"
type input "2026 Levers Level Fund"
type textarea "x"
type input "2026 Levers Level Funde"
type textarea "x"
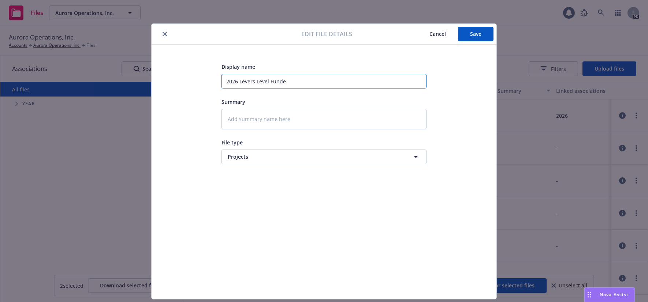
type input "2026 Levers Level Funded"
type textarea "x"
type input "2026 Levers Level Funded"
type textarea "x"
type input "2026 Levers Level Funded R"
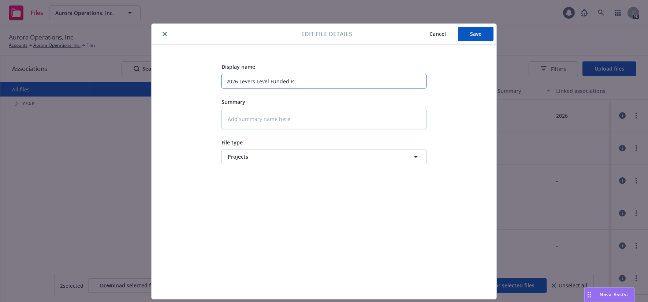
type textarea "x"
type input "2026 Levers Level Funded Re"
type textarea "x"
type input "2026 Levers Level Funded Ren"
type textarea "x"
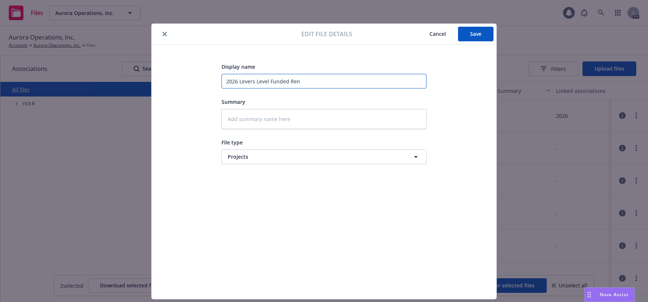
type input "2026 Levers Level Funded [PERSON_NAME]"
type textarea "x"
type input "2026 Levers Level Funded Renew"
type textarea "x"
type input "2026 Levers Level Funded Renewa"
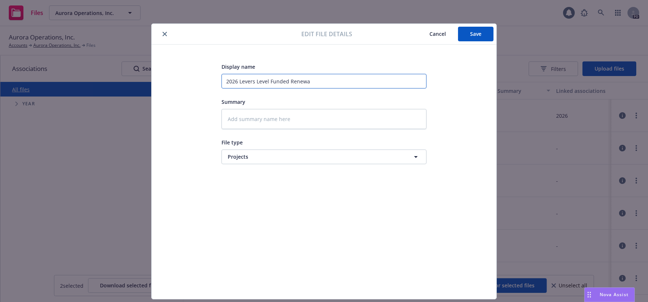
type textarea "x"
type input "2026 Levers Level Funded Renewal"
type textarea "x"
type input "2026 Levers Level Funded Renewal"
type textarea "x"
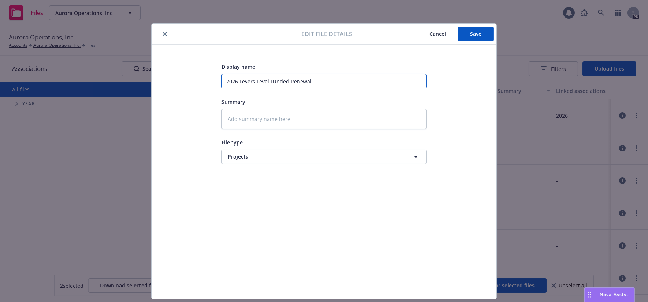
type input "2026 Levers Level Funded Renewal a"
type textarea "x"
type input "2026 Levers Level Funded Renewal an"
type textarea "x"
type input "2026 Levers Level Funded Renewal and"
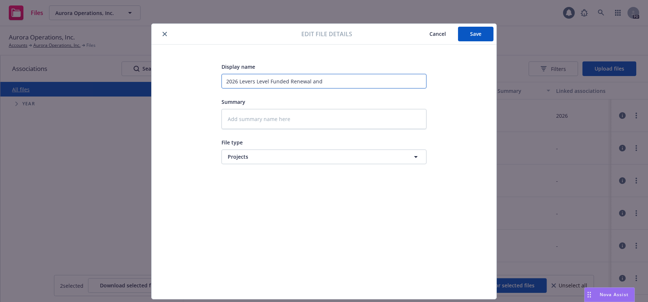
type textarea "x"
type input "2026 Levers Level Funded Renewal and"
type textarea "x"
type input "2026 Levers Level Funded Renewal and S"
type textarea "x"
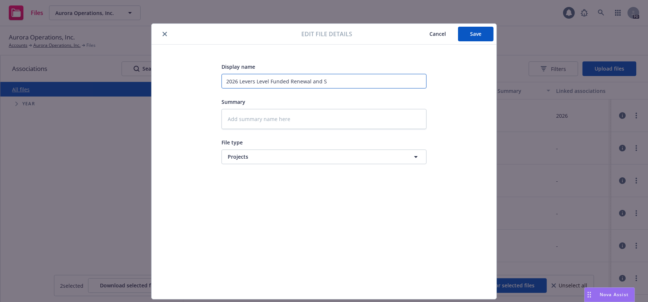
type input "2026 Levers Level Funded Renewal and Si"
type textarea "x"
type input "2026 Levers Level Funded Renewal and Sim"
type textarea "x"
type input "2026 Levers Level Funded Renewal and Simp"
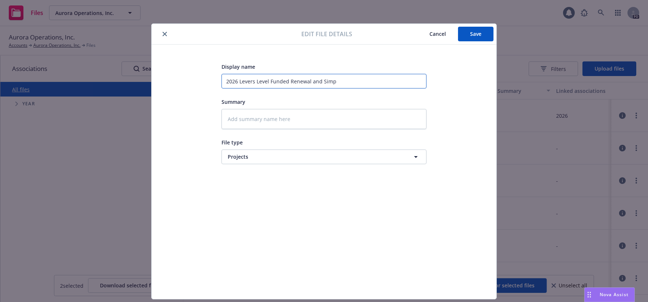
type textarea "x"
type input "2026 Levers Level Funded Renewal and Simpl"
type textarea "x"
type input "2026 Levers Level Funded Renewal and Simple"
type textarea "x"
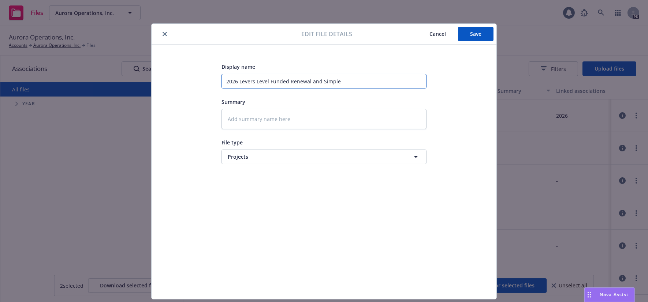
type input "2026 Levers Level Funded Renewal and Simple"
type textarea "x"
type input "2026 Levers Level Funded Renewal and Simple"
type textarea "x"
type input "2026 Levers Level Funded Renewal and SimpleP"
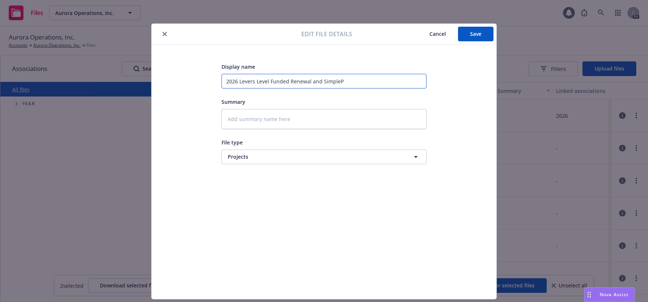
type textarea "x"
type input "2026 Levers Level Funded Renewal and SimplePl"
type textarea "x"
type input "2026 Levers Level Funded Renewal and SimplePla"
type textarea "x"
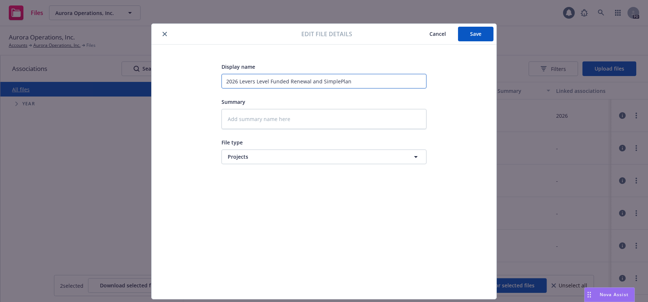
type input "2026 Levers Level Funded Renewal and SimplePlan"
click at [258, 118] on textarea at bounding box center [324, 119] width 205 height 20
click at [384, 82] on input "2026 Levers Level Funded Renewal and SimplePlan" at bounding box center [324, 81] width 205 height 15
click at [276, 123] on textarea at bounding box center [324, 119] width 205 height 20
click at [252, 114] on textarea at bounding box center [324, 119] width 205 height 20
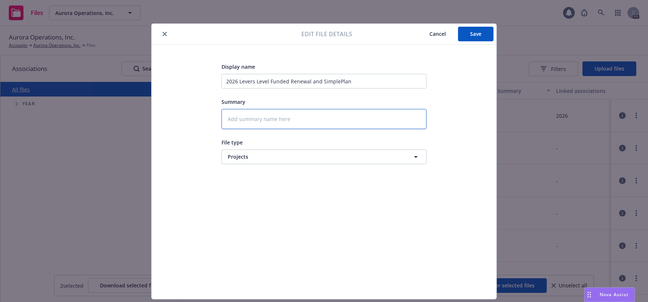
type textarea "x"
type textarea "U"
type textarea "x"
type textarea "Up"
type textarea "x"
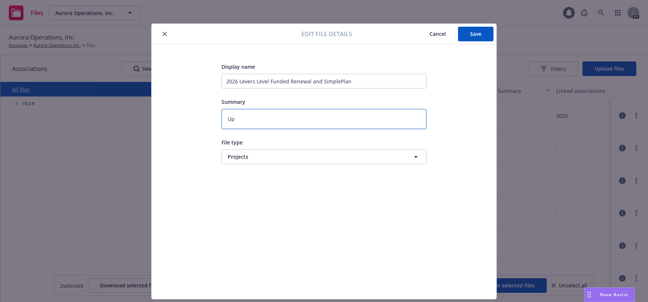
type textarea "Upd"
type textarea "x"
type textarea "Upda"
type textarea "x"
type textarea "Updat"
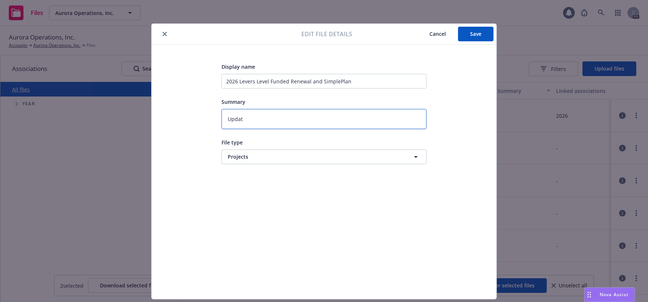
type textarea "x"
type textarea "Update"
type textarea "x"
type textarea "Updated"
type textarea "x"
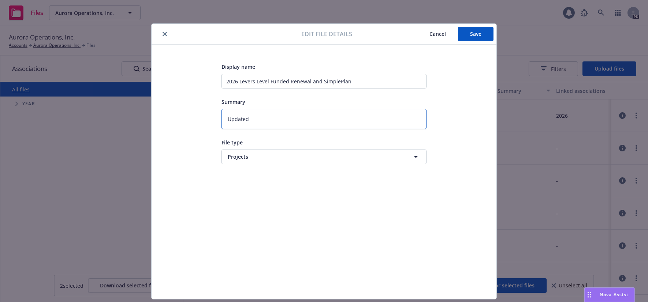
type textarea "Updated"
type textarea "x"
type textarea "Updated t"
type textarea "x"
type textarea "Updated to"
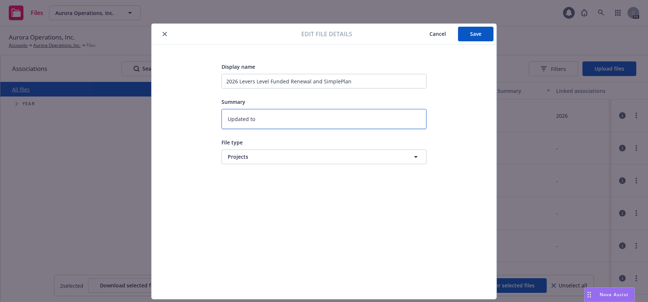
type textarea "x"
type textarea "Updated to"
type textarea "x"
type textarea "Updated to i"
type textarea "x"
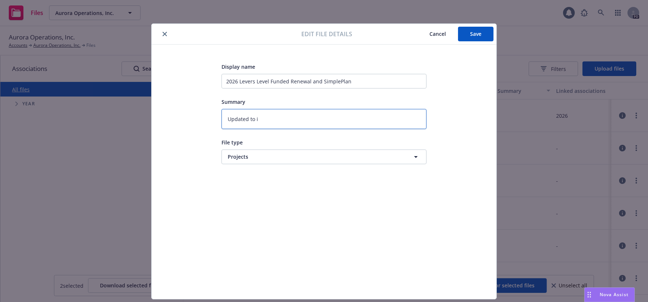
type textarea "Updated to in"
type textarea "x"
type textarea "Updated to inc"
type textarea "x"
type textarea "Updated to incl"
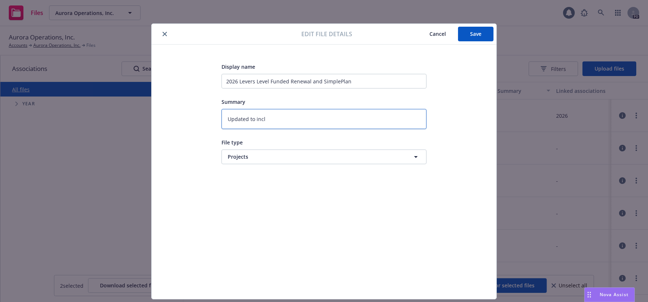
type textarea "x"
type textarea "Updated to inclu"
type textarea "x"
type textarea "Updated to includ"
type textarea "x"
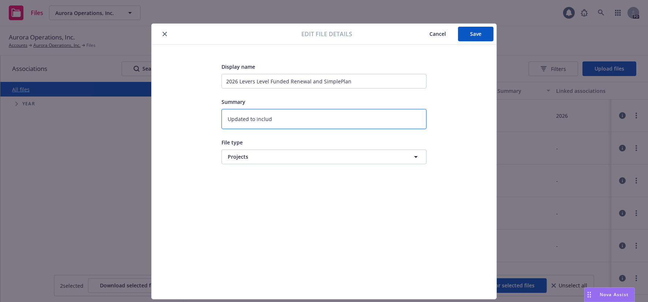
type textarea "Updated to include"
type textarea "x"
type textarea "Updated to include"
type textarea "x"
type textarea "Updated to include P"
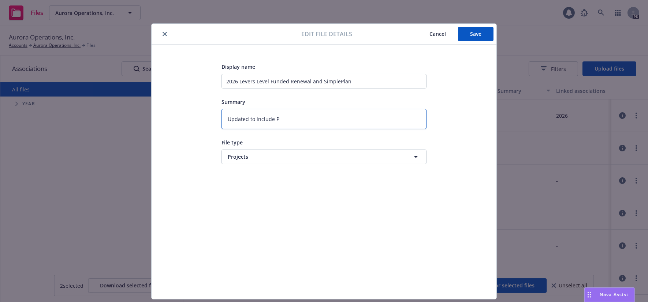
type textarea "x"
type textarea "Updated to include PP"
type textarea "x"
type textarea "Updated to include P"
type textarea "x"
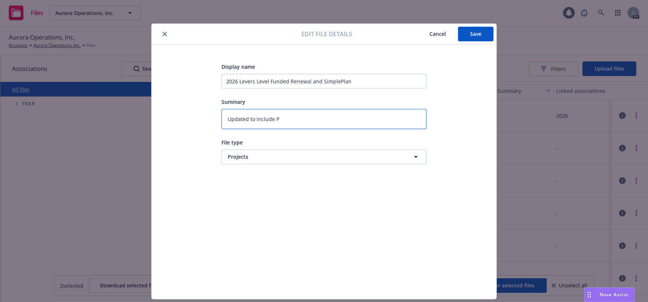
type textarea "Updated to include"
type textarea "x"
type textarea "Updated to include"
type textarea "x"
type textarea "Updated to includ"
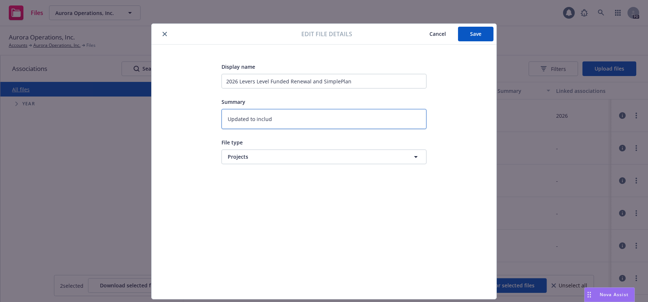
type textarea "x"
type textarea "Updated to inclu"
type textarea "x"
type textarea "Updated to incl"
type textarea "x"
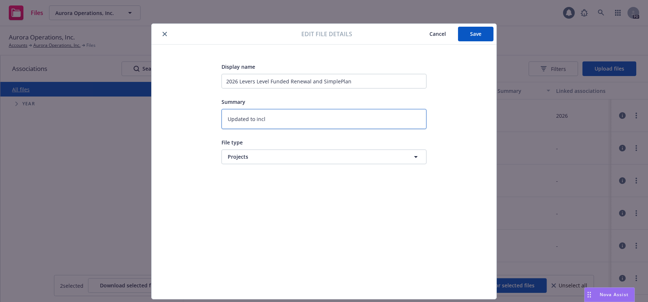
type textarea "Updated to inc"
type textarea "x"
type textarea "Updated to in"
type textarea "x"
type textarea "Updated to i"
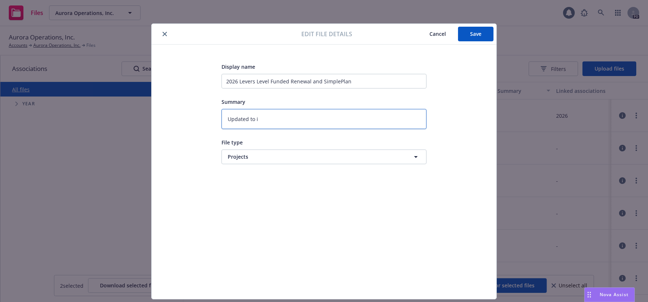
type textarea "x"
type textarea "Updated to"
type textarea "x"
type textarea "Updated to"
type textarea "x"
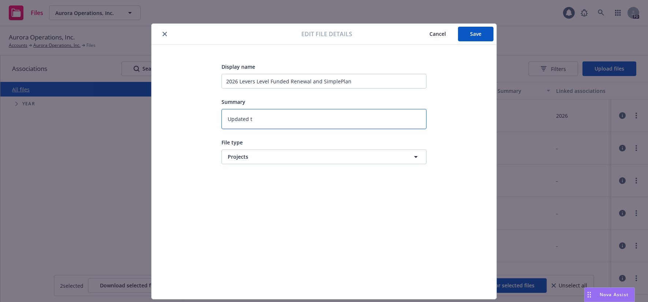
type textarea "Updated"
type textarea "x"
type textarea "Updated"
type textarea "x"
type textarea "Updated:"
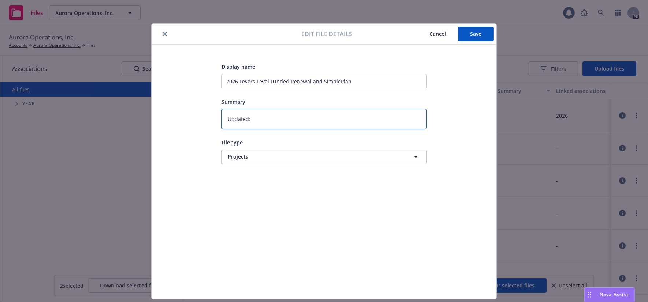
type textarea "x"
type textarea "Updated:"
type textarea "x"
type textarea "Updated: d"
type textarea "x"
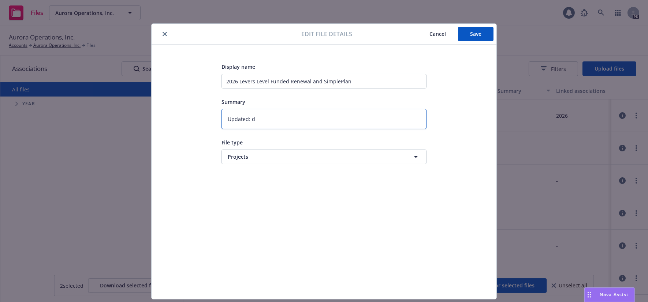
type textarea "Updated: de"
type textarea "x"
type textarea "Updated: d"
type textarea "x"
type textarea "Updated:"
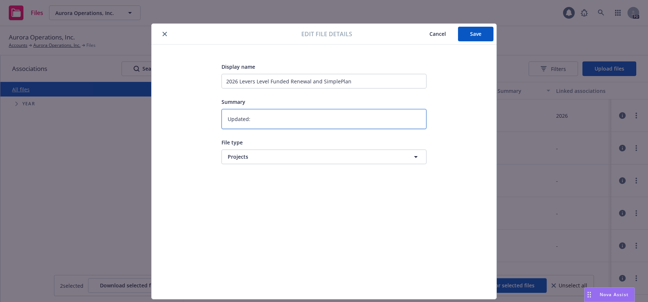
type textarea "x"
type textarea "Updated: s"
type textarea "x"
type textarea "Updated: sl"
type textarea "x"
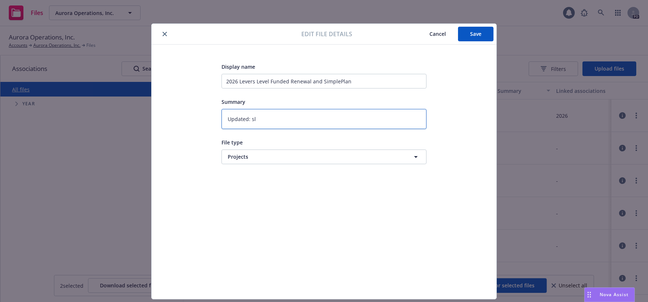
type textarea "Updated: sli"
type textarea "x"
type textarea "Updated: slid"
type textarea "x"
type textarea "Updated: slide"
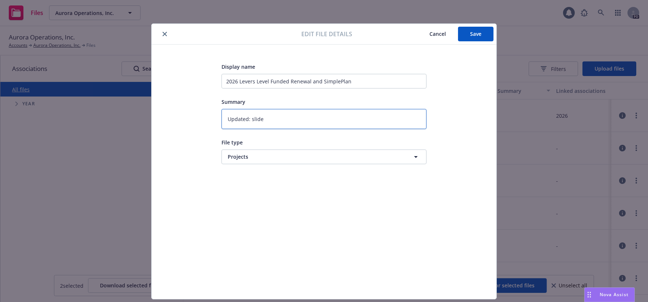
type textarea "x"
type textarea "Updated: slides"
type textarea "x"
type textarea "Updated: slides"
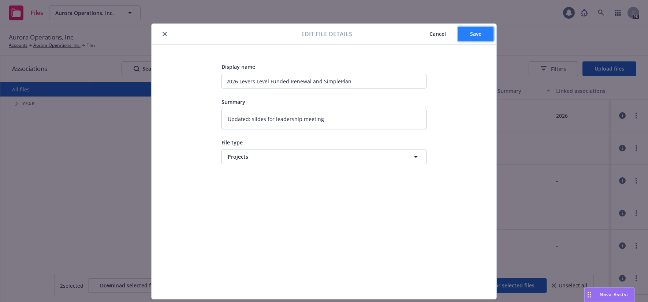
click at [471, 34] on span "Save" at bounding box center [475, 33] width 11 height 7
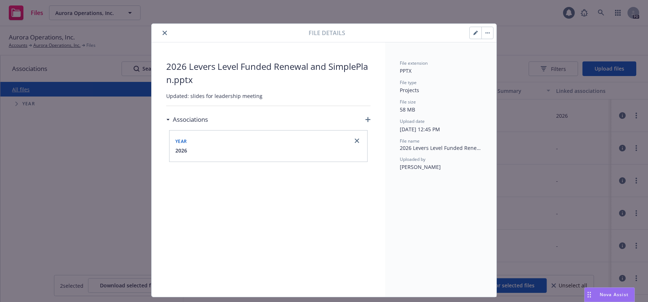
scroll to position [18, 0]
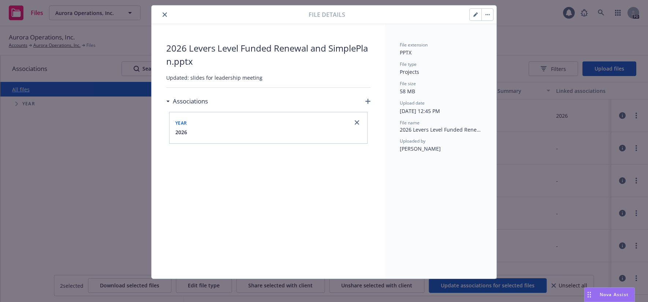
click at [164, 13] on button "close" at bounding box center [164, 14] width 9 height 9
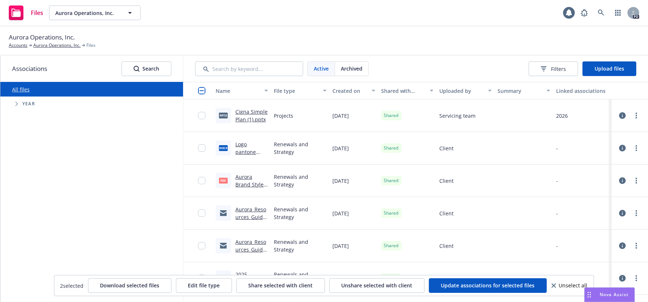
drag, startPoint x: 142, startPoint y: 141, endPoint x: 165, endPoint y: 135, distance: 23.4
click at [142, 141] on div "All files Accessibility guide for tree Tree Example. Navigate the tree with the…" at bounding box center [91, 192] width 183 height 220
click at [367, 69] on div "Archived" at bounding box center [351, 69] width 33 height 14
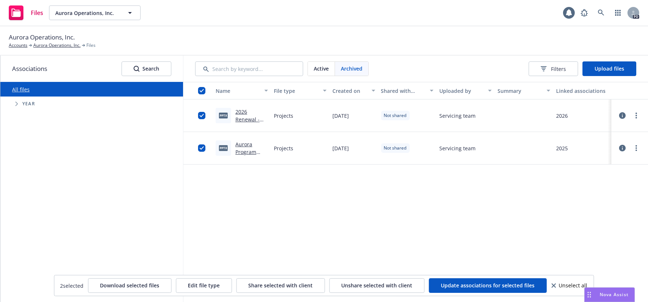
click at [328, 67] on span "Active" at bounding box center [321, 69] width 15 height 8
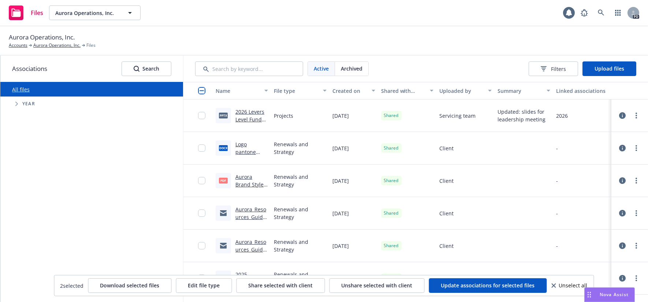
drag, startPoint x: 105, startPoint y: 161, endPoint x: 353, endPoint y: 128, distance: 249.4
click at [112, 161] on div "All files Accessibility guide for tree Tree Example. Navigate the tree with the…" at bounding box center [91, 192] width 183 height 220
click at [543, 158] on div at bounding box center [524, 148] width 58 height 33
drag, startPoint x: 248, startPoint y: 110, endPoint x: 579, endPoint y: 118, distance: 330.7
click at [576, 118] on div "2026" at bounding box center [582, 116] width 58 height 33
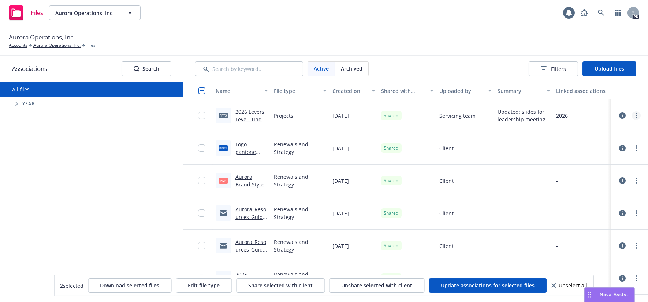
click at [632, 118] on link "more" at bounding box center [636, 115] width 9 height 9
click at [599, 178] on link "Edit" at bounding box center [598, 174] width 73 height 15
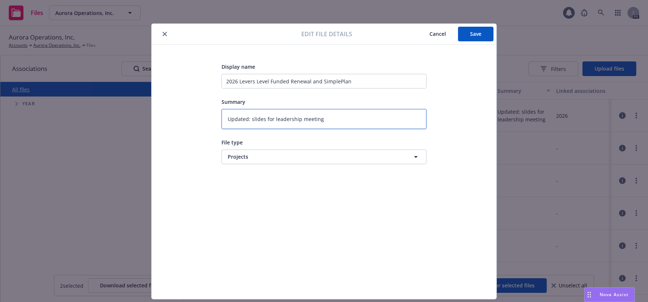
click at [269, 115] on textarea "Updated: slides for leadership meeting" at bounding box center [324, 119] width 205 height 20
click at [236, 81] on input "2026 Levers Level Funded Renewal and SimplePlan" at bounding box center [324, 81] width 205 height 15
drag, startPoint x: 363, startPoint y: 79, endPoint x: 253, endPoint y: 81, distance: 110.6
click at [253, 81] on input "2026 Levers Level Funded Renewal and SimplePlan" at bounding box center [324, 81] width 205 height 15
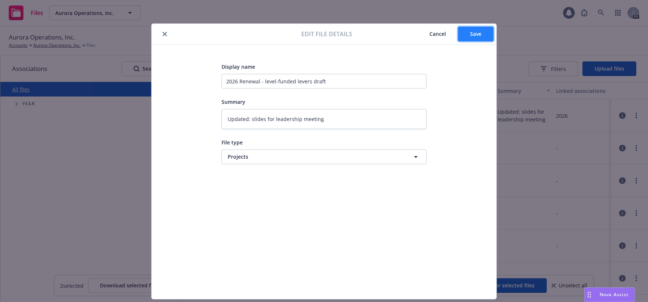
click at [470, 34] on span "Save" at bounding box center [475, 33] width 11 height 7
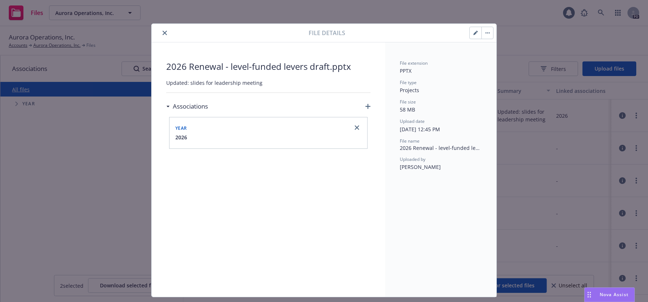
click at [161, 30] on button "close" at bounding box center [164, 33] width 9 height 9
